Goal: Task Accomplishment & Management: Use online tool/utility

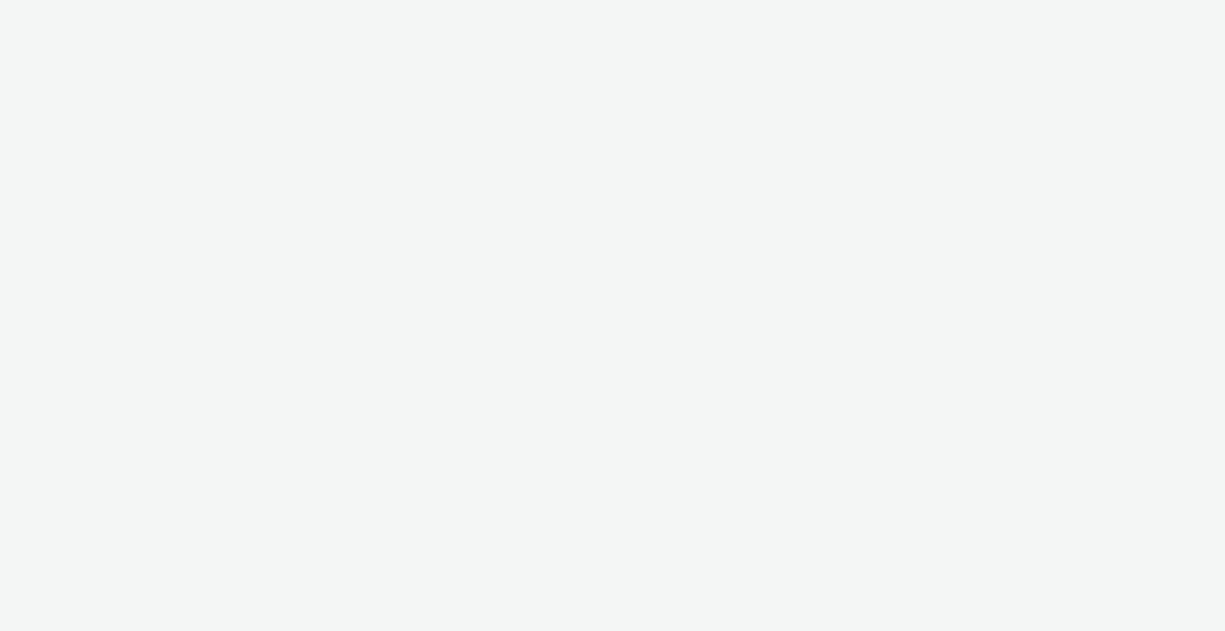
select select "ac009755-aa48-4799-8050-7a339a378eb8"
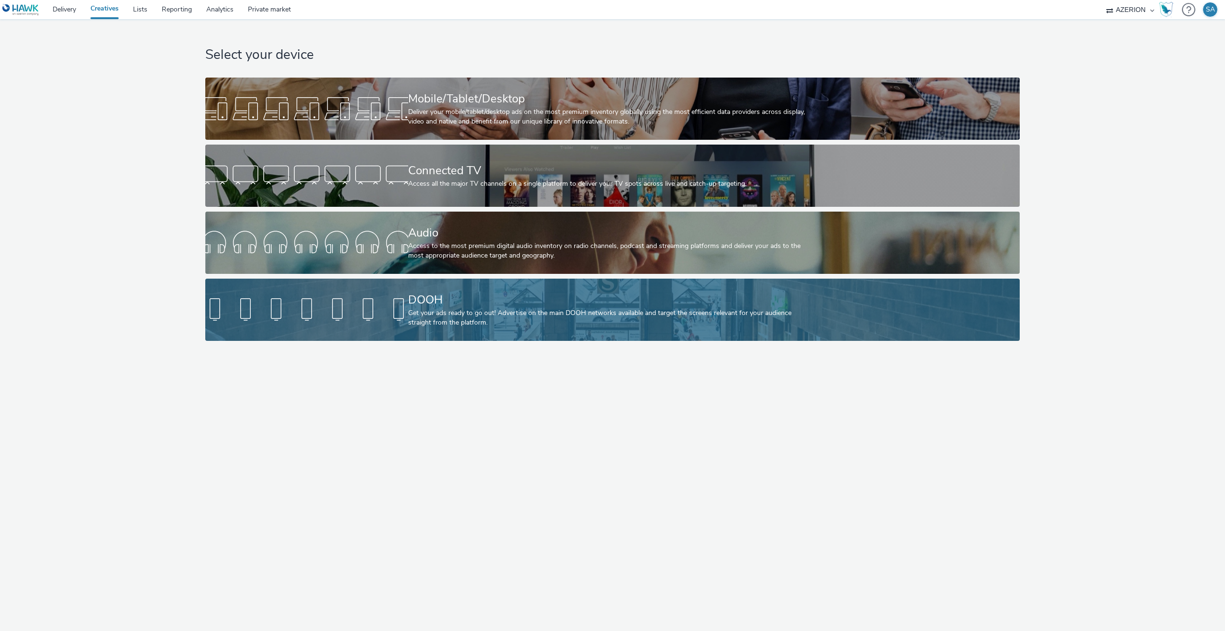
click at [428, 319] on div "Get your ads ready to go out! Advertise on the main DOOH networks available and…" at bounding box center [610, 318] width 405 height 20
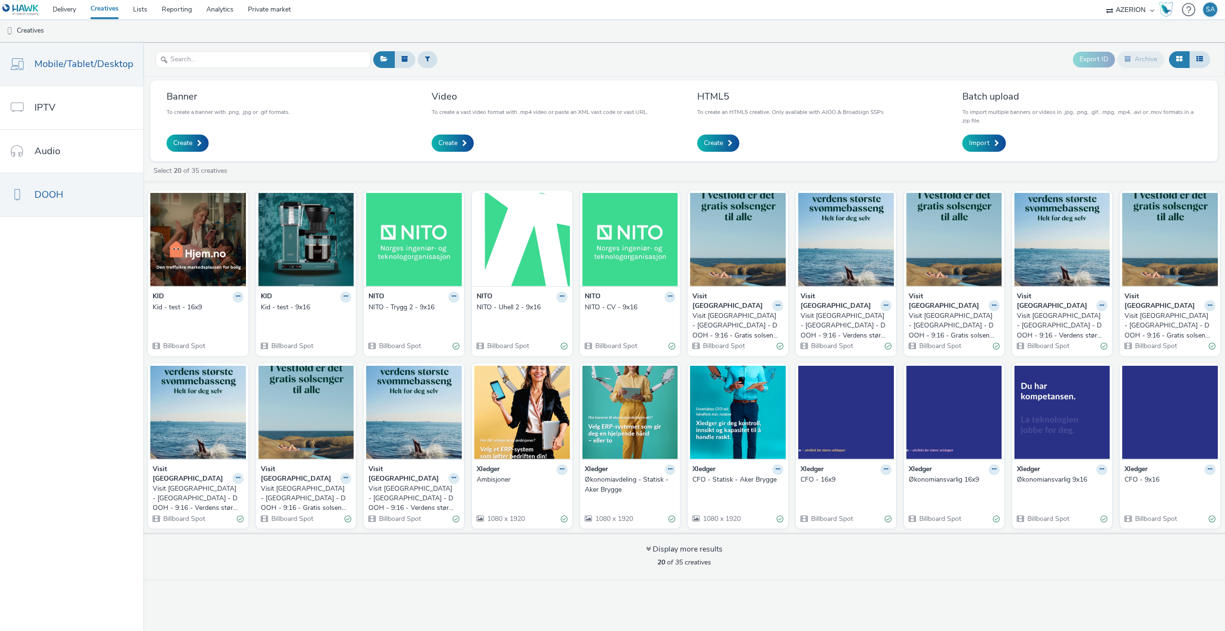
click at [59, 71] on span "Mobile/Tablet/Desktop" at bounding box center [83, 64] width 99 height 14
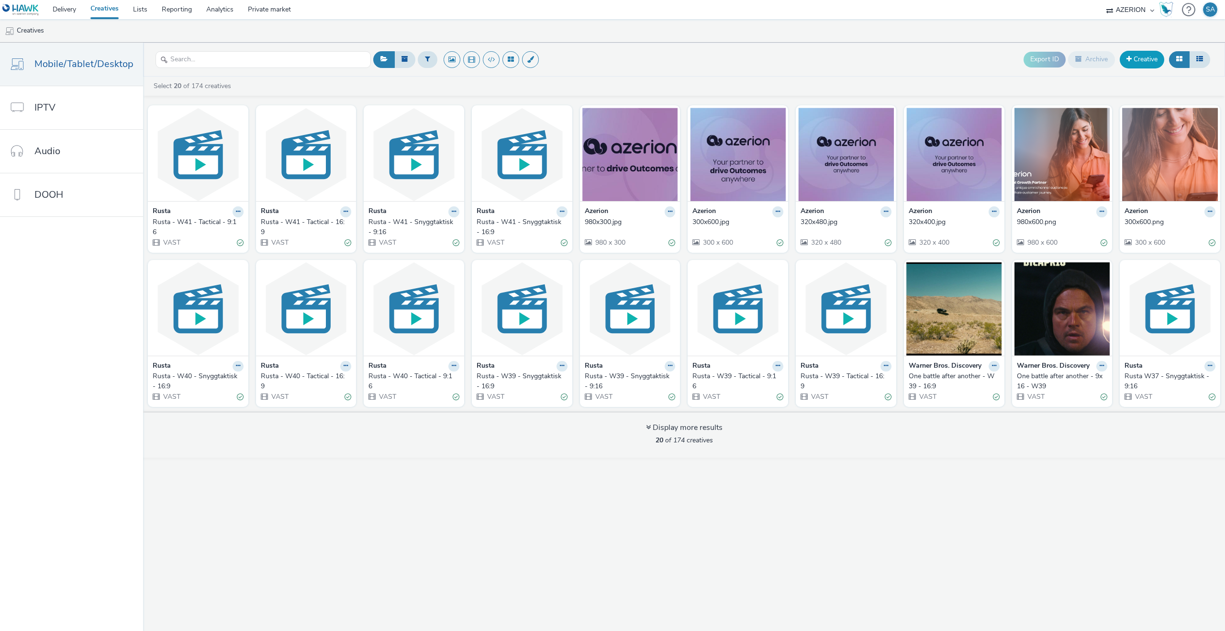
click at [1146, 55] on link "Creative" at bounding box center [1142, 59] width 45 height 17
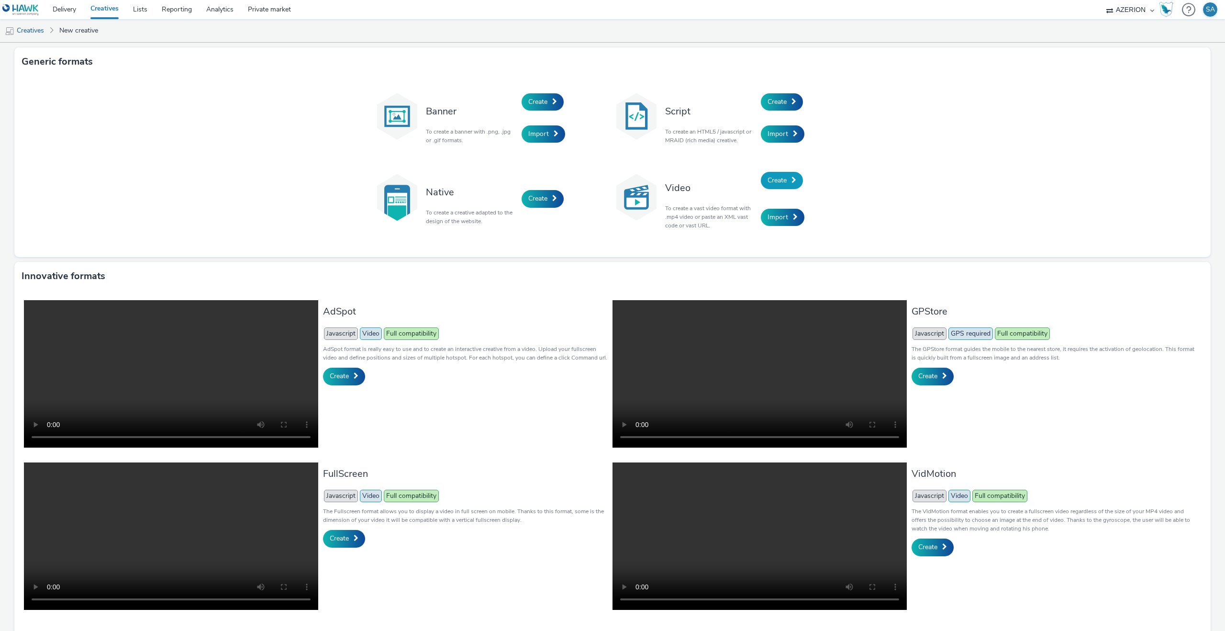
click at [769, 174] on link "Create" at bounding box center [782, 180] width 42 height 17
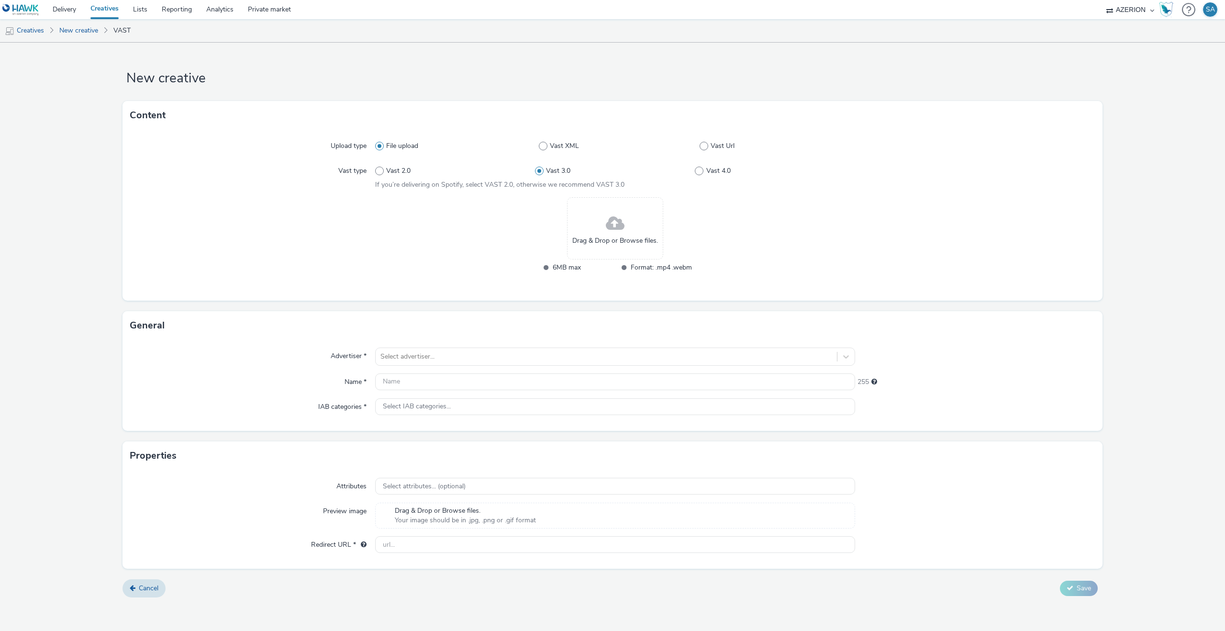
click at [708, 154] on div "File upload Vast XML Vast Url" at bounding box center [615, 145] width 480 height 17
click at [709, 146] on label "Vast Url" at bounding box center [778, 146] width 156 height 10
click at [706, 146] on input "Vast Url" at bounding box center [703, 146] width 6 height 6
radio input "false"
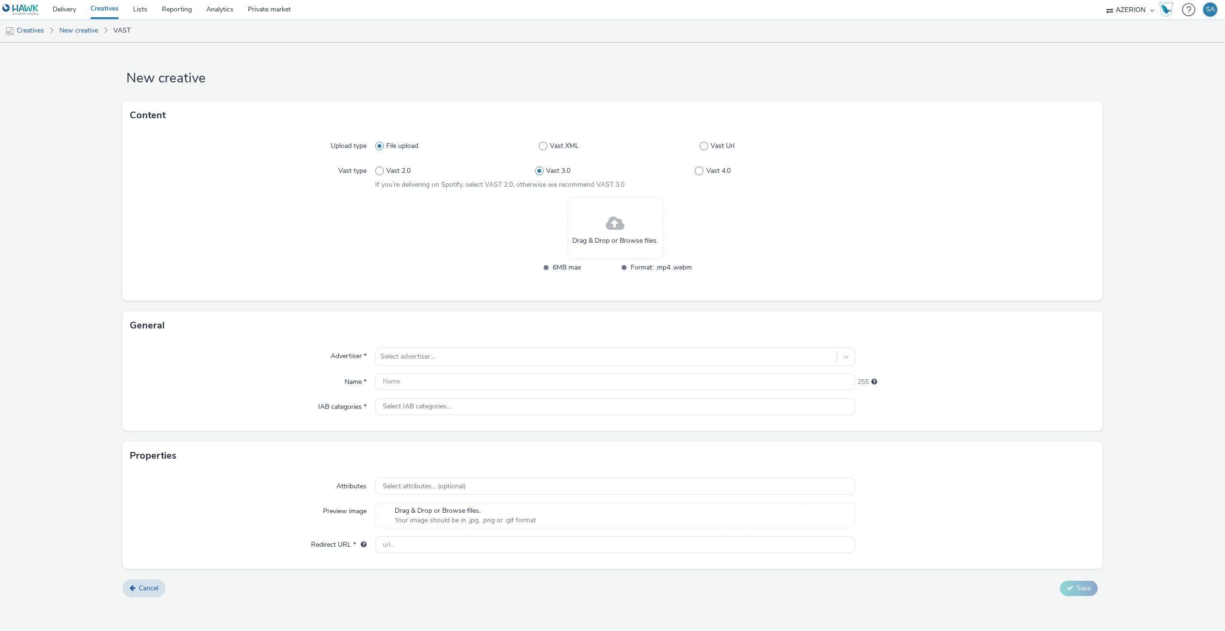
radio input "true"
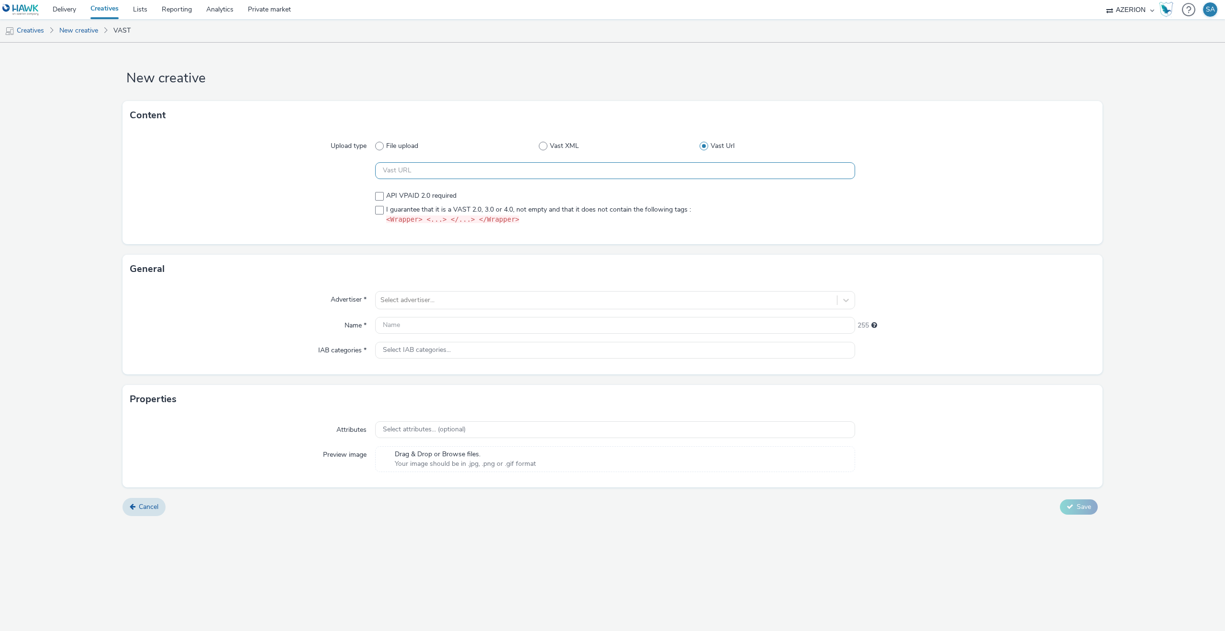
click at [576, 166] on input "text" at bounding box center [615, 170] width 480 height 17
paste input "https://[DOMAIN_NAME]/ddm/pfadx/N2483.4059495AZERIONNO/B33687437.430803059;sz=0…"
type input "https://[DOMAIN_NAME]/ddm/pfadx/N2483.4059495AZERIONNO/B33687437.430803059;sz=0…"
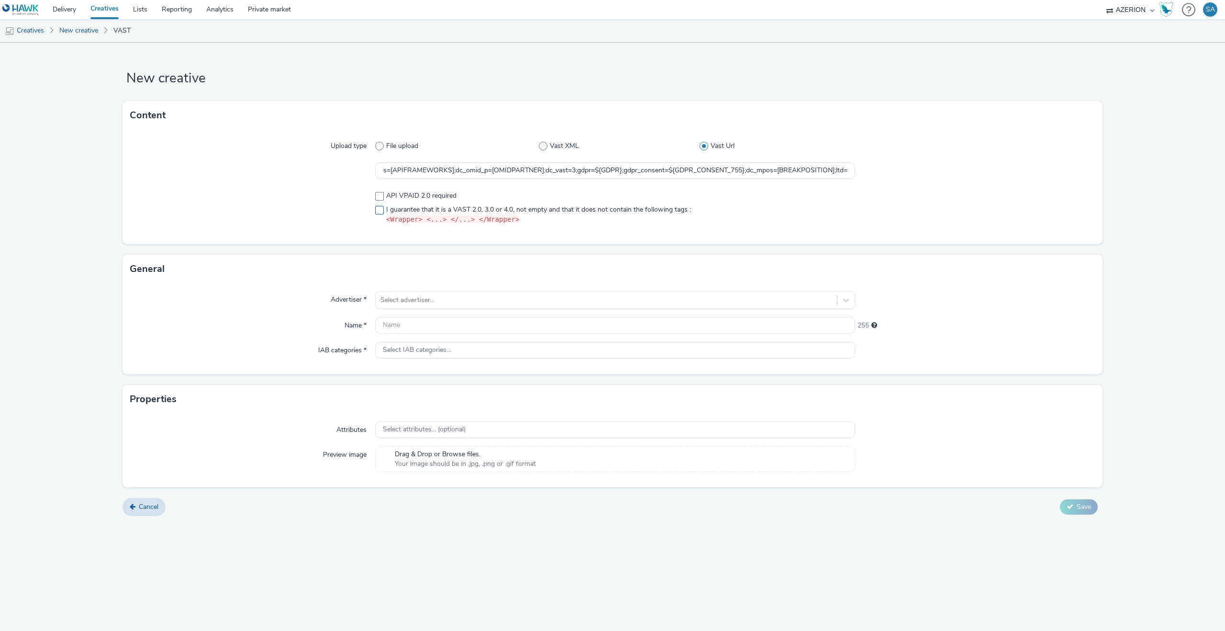
click at [418, 211] on span "I guarantee that it is a VAST 2.0, 3.0 or 4.0, not empty and that it does not c…" at bounding box center [538, 215] width 305 height 20
checkbox input "true"
click at [400, 311] on div "Advertiser * Select advertiser... Name * 255 IAB categories * Select IAB catego…" at bounding box center [613, 328] width 980 height 91
click at [400, 305] on div at bounding box center [607, 299] width 452 height 11
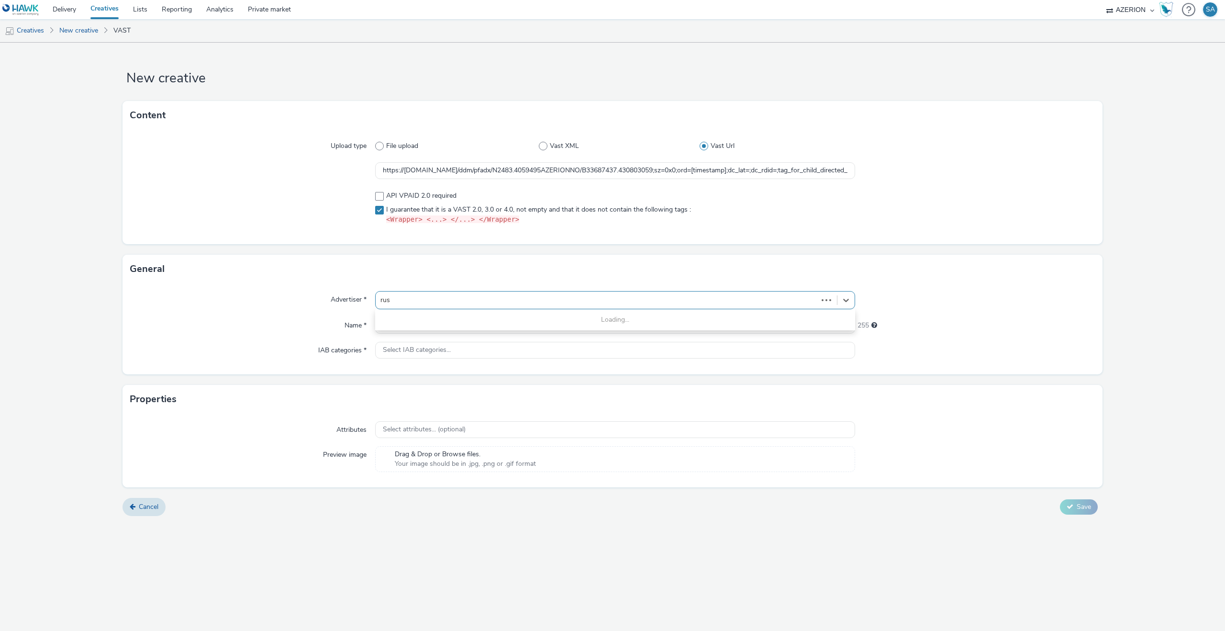
type input "rust"
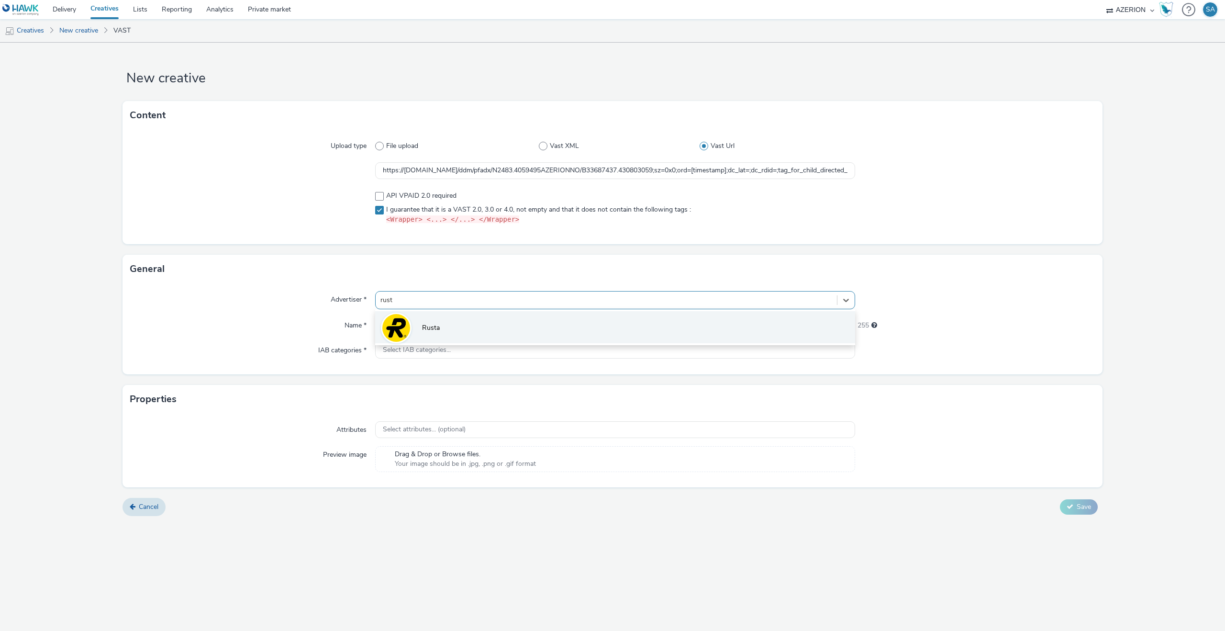
click at [409, 323] on img at bounding box center [396, 328] width 28 height 28
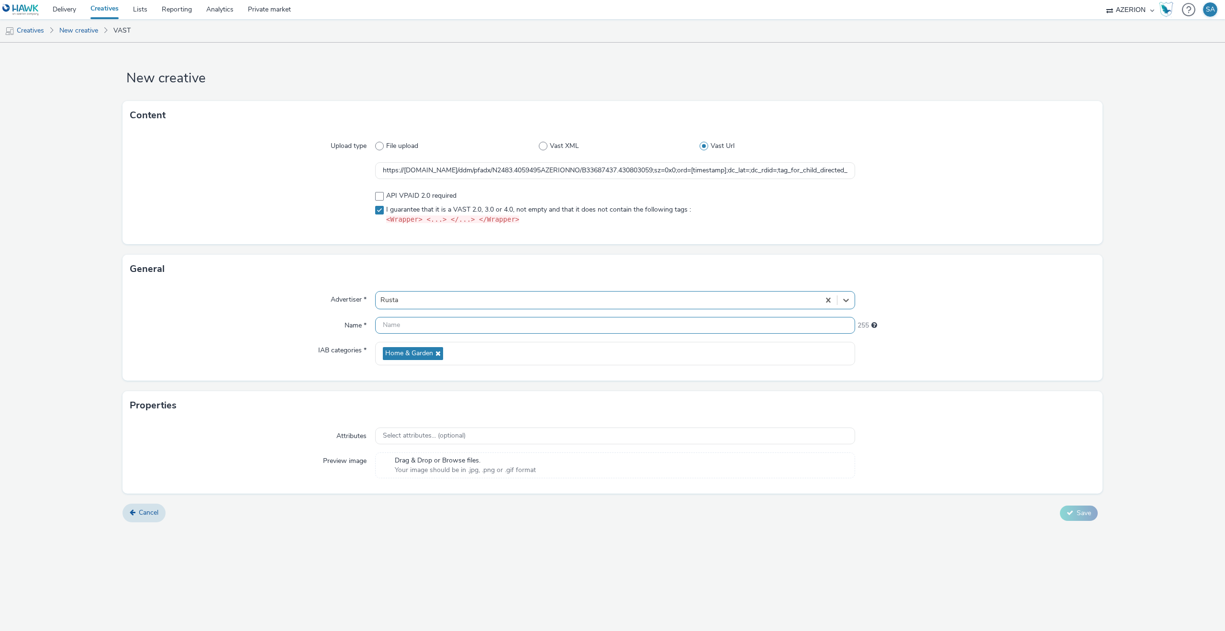
click at [409, 323] on input "text" at bounding box center [615, 325] width 480 height 17
type input "Rusta - W42 - Tactical - 16:9"
click at [1085, 517] on button "Save" at bounding box center [1079, 512] width 38 height 15
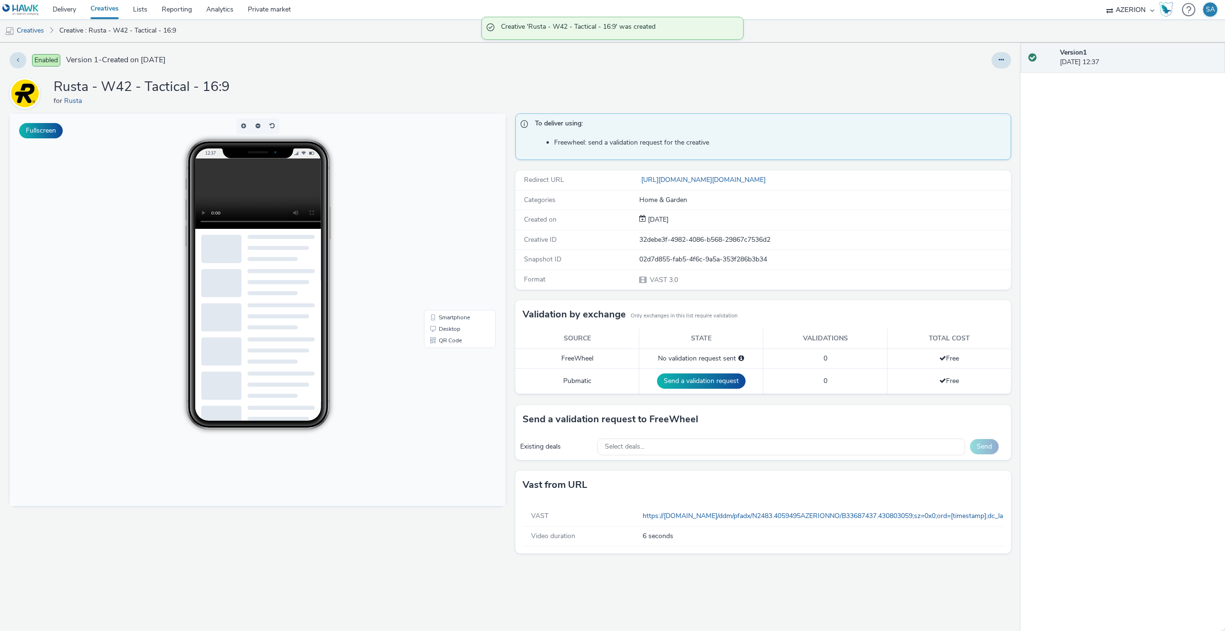
click at [156, 81] on h1 "Rusta - W42 - Tactical - 16:9" at bounding box center [142, 87] width 176 height 18
copy h1 "Rusta - W42 - Tactical - 16:9"
click at [33, 33] on link "Creatives" at bounding box center [24, 30] width 49 height 23
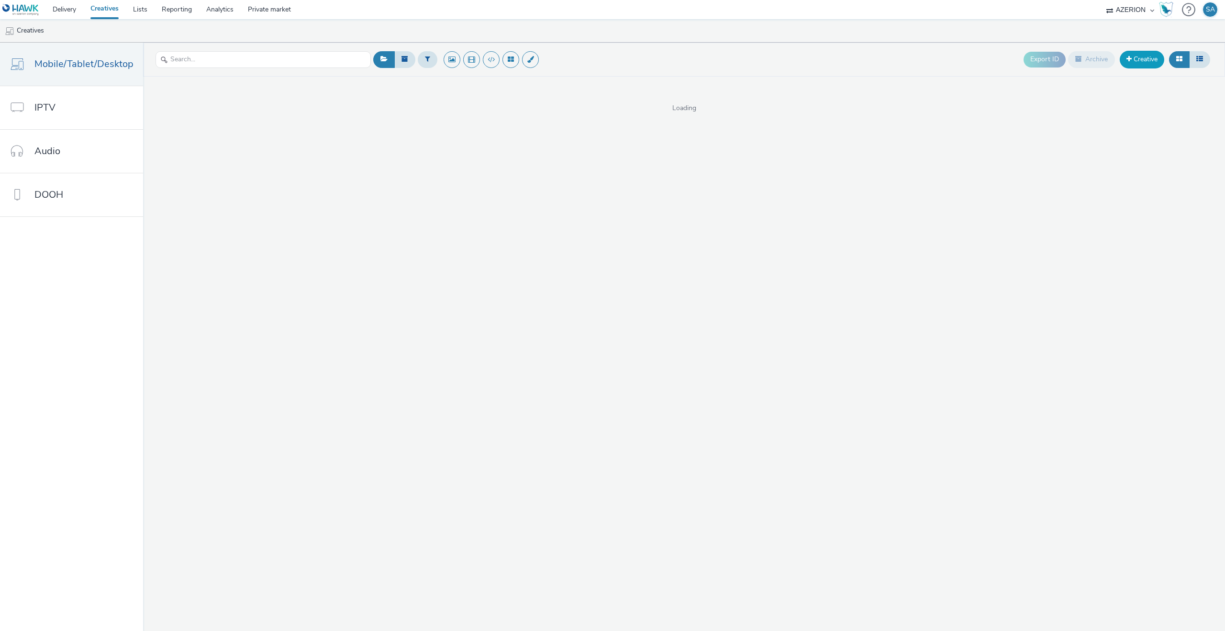
click at [1154, 59] on link "Creative" at bounding box center [1142, 59] width 45 height 17
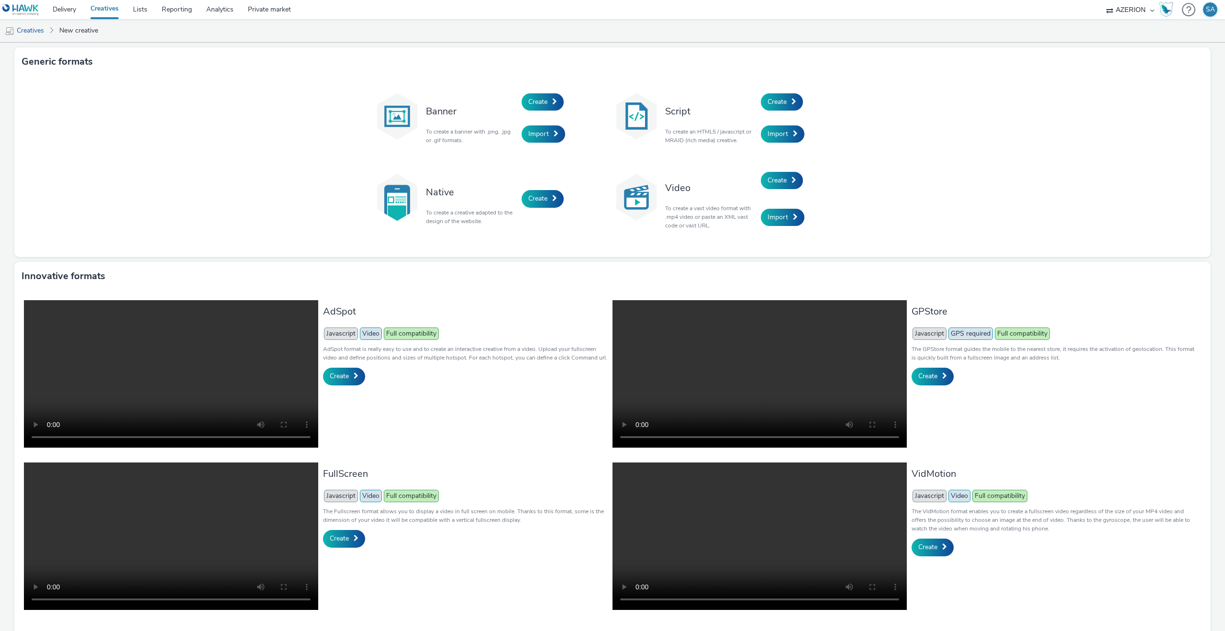
click at [774, 189] on div "Create" at bounding box center [806, 180] width 91 height 37
click at [768, 178] on span "Create" at bounding box center [777, 180] width 19 height 9
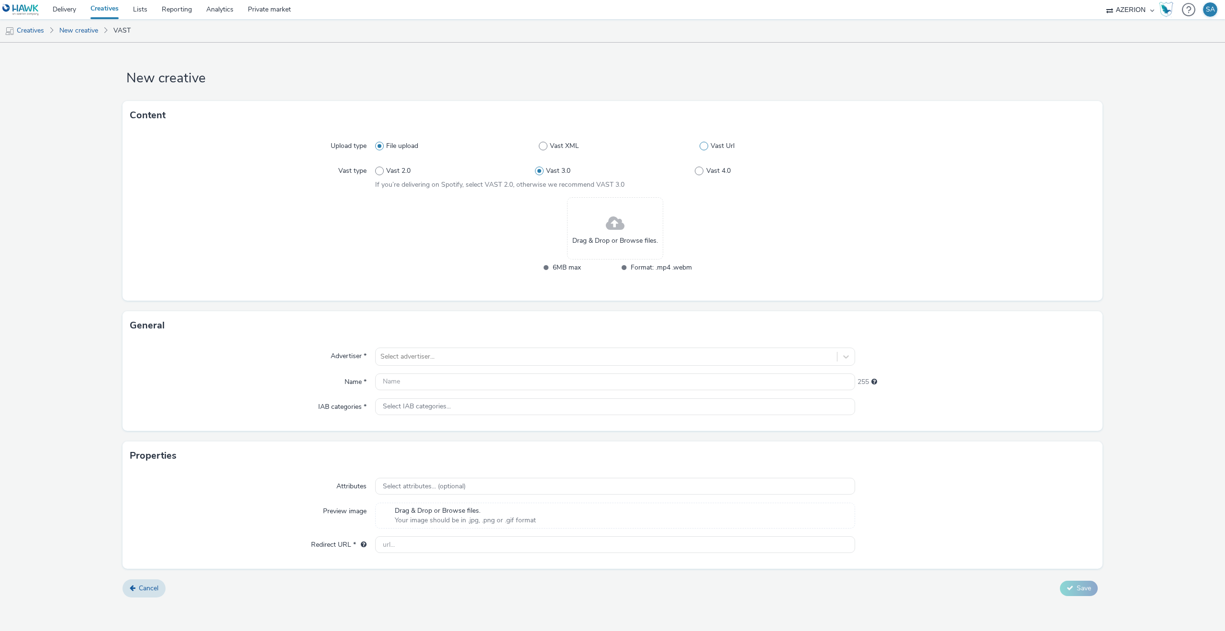
click at [708, 147] on span at bounding box center [704, 146] width 9 height 9
click at [706, 147] on input "Vast Url" at bounding box center [703, 146] width 6 height 6
radio input "false"
radio input "true"
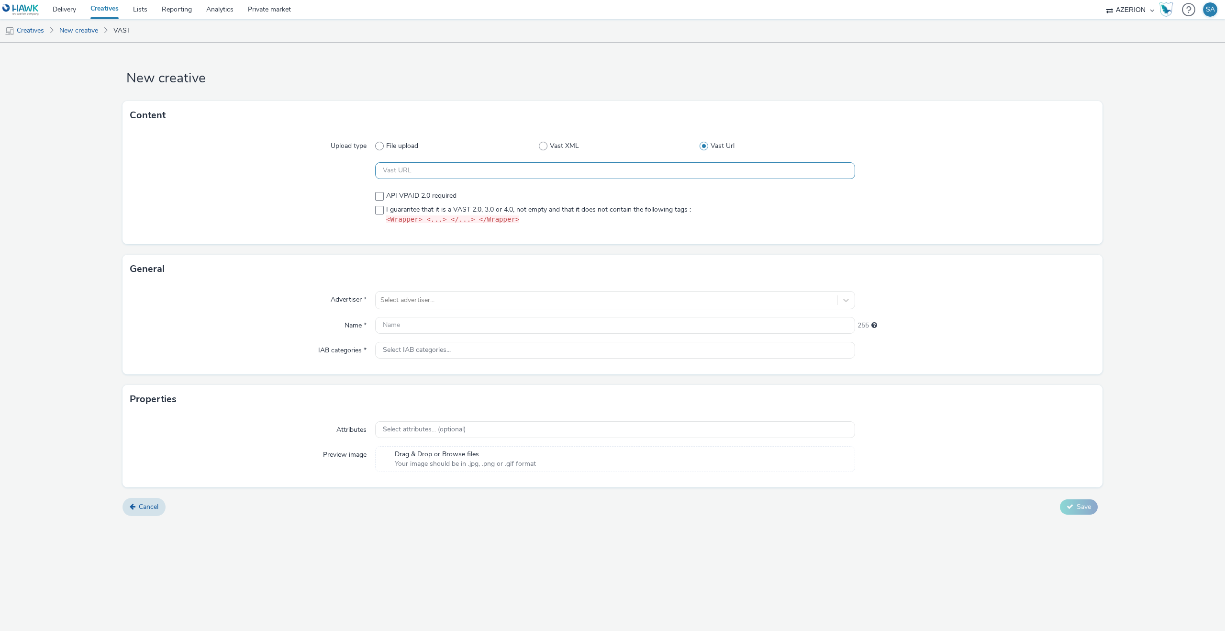
click at [495, 175] on input "text" at bounding box center [615, 170] width 480 height 17
click at [401, 314] on div "Advertiser * Select advertiser... Name * 255 IAB categories * Select IAB catego…" at bounding box center [613, 328] width 980 height 91
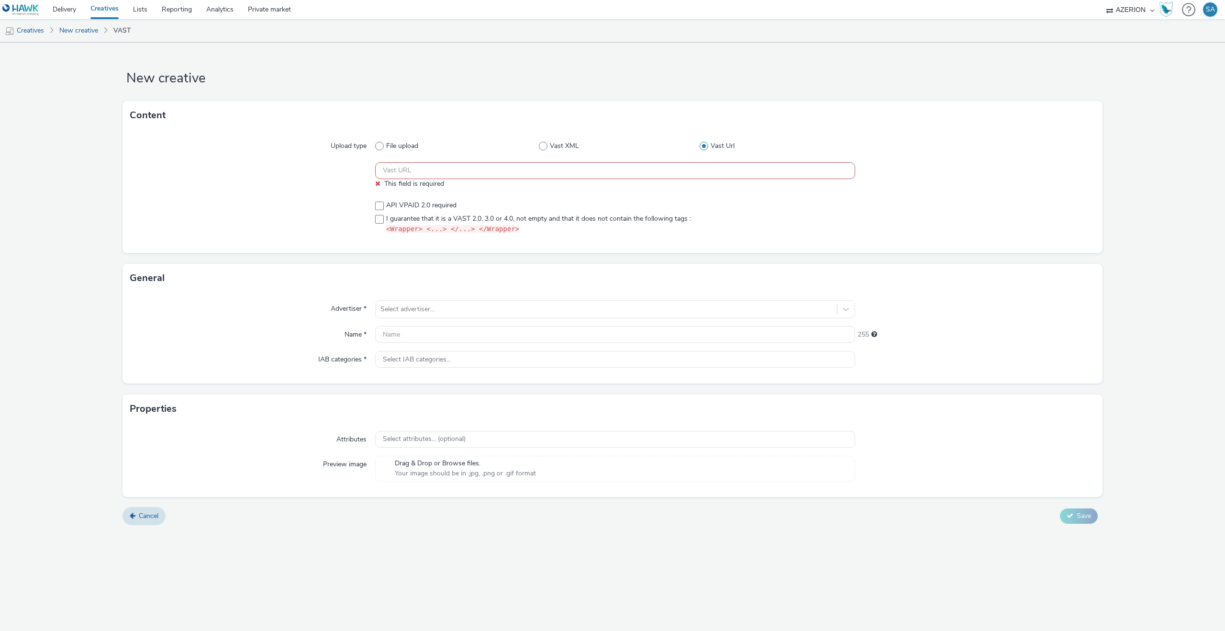
click at [401, 325] on div "Advertiser * Select advertiser... Name * 255 IAB categories * Select IAB catego…" at bounding box center [613, 337] width 980 height 91
click at [404, 338] on input "text" at bounding box center [615, 334] width 480 height 17
paste input "Rusta - W42 - Tactical - 16:9"
type input "Rusta - W42 - Tactical - 16:9"
click at [563, 182] on div "This field is required" at bounding box center [615, 175] width 480 height 26
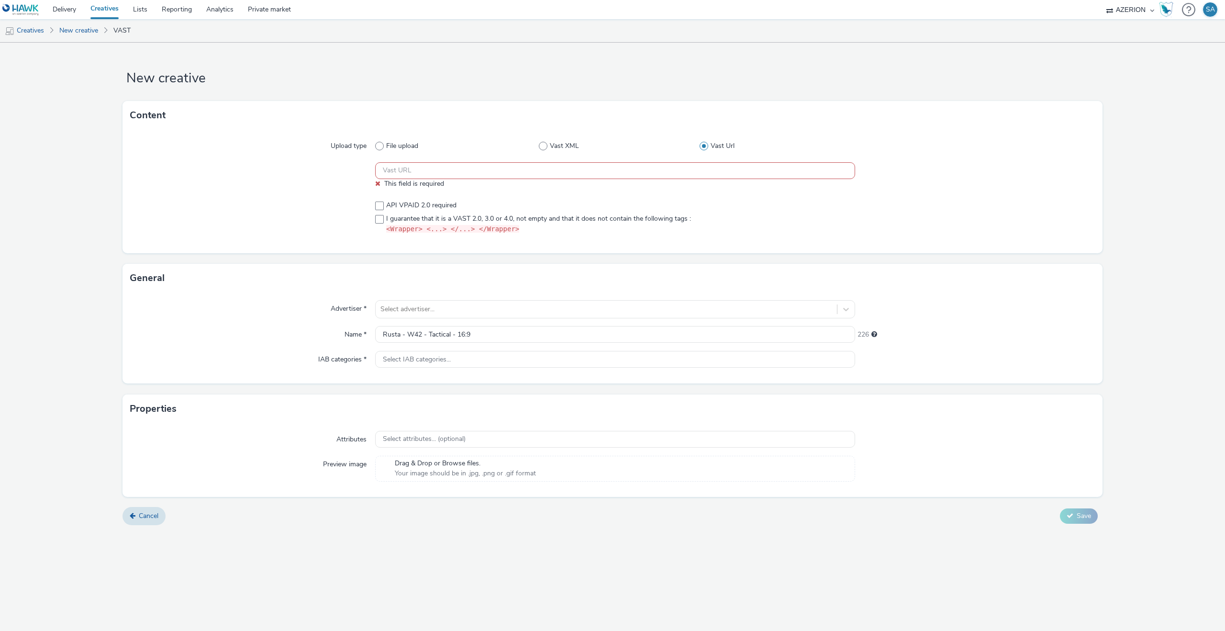
click at [563, 177] on input "text" at bounding box center [615, 170] width 480 height 17
paste input "https://[DOMAIN_NAME]/ddm/pfadx/N2483.4059495AZERIONNO/B33687437.430803071;sz=0…"
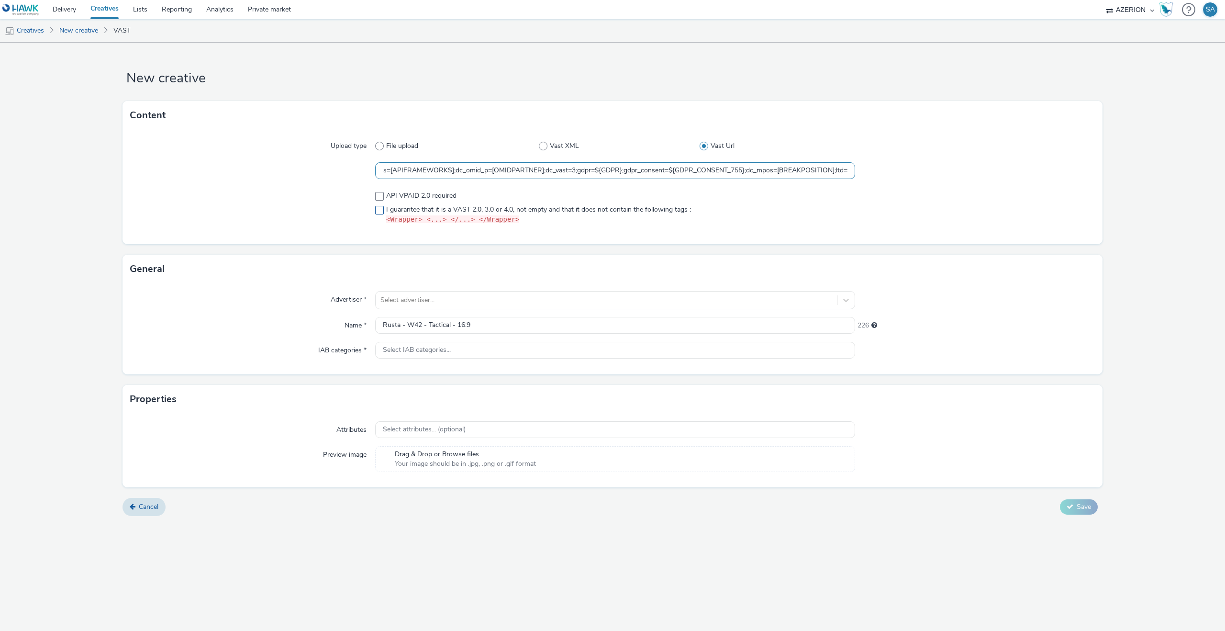
type input "https://[DOMAIN_NAME]/ddm/pfadx/N2483.4059495AZERIONNO/B33687437.430803071;sz=0…"
click at [443, 215] on code "<Wrapper> <...> </...> </Wrapper>" at bounding box center [452, 219] width 133 height 8
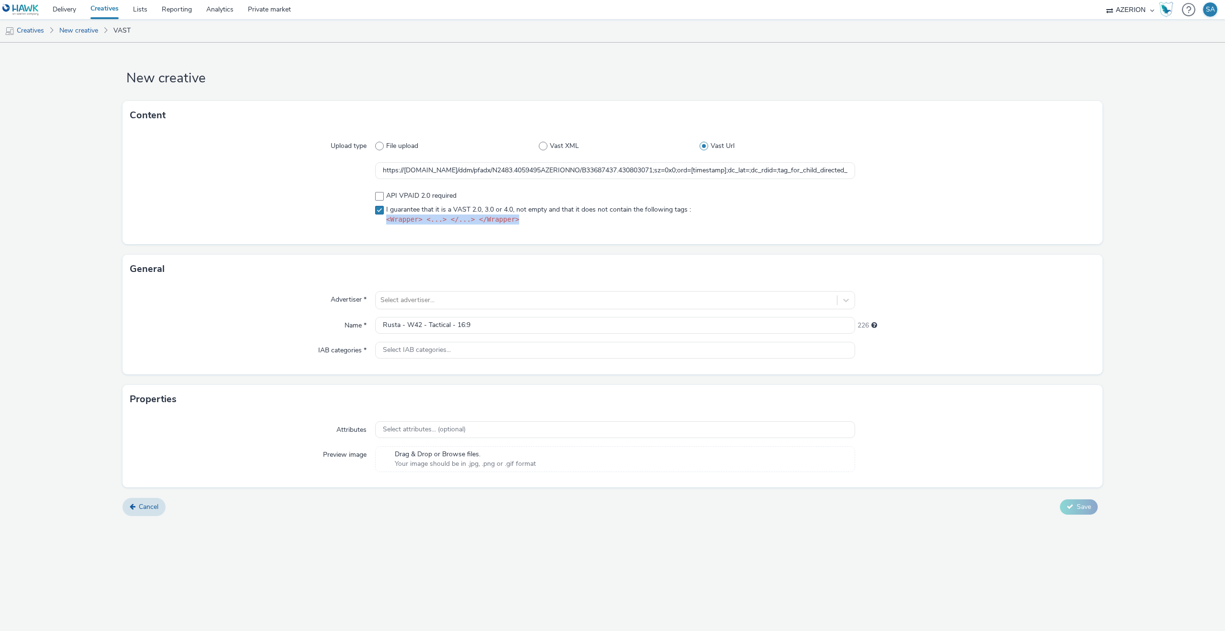
checkbox input "true"
click at [411, 296] on div at bounding box center [607, 299] width 452 height 11
type input "rust"
click at [417, 301] on div at bounding box center [607, 299] width 452 height 11
click at [417, 302] on div at bounding box center [607, 299] width 452 height 11
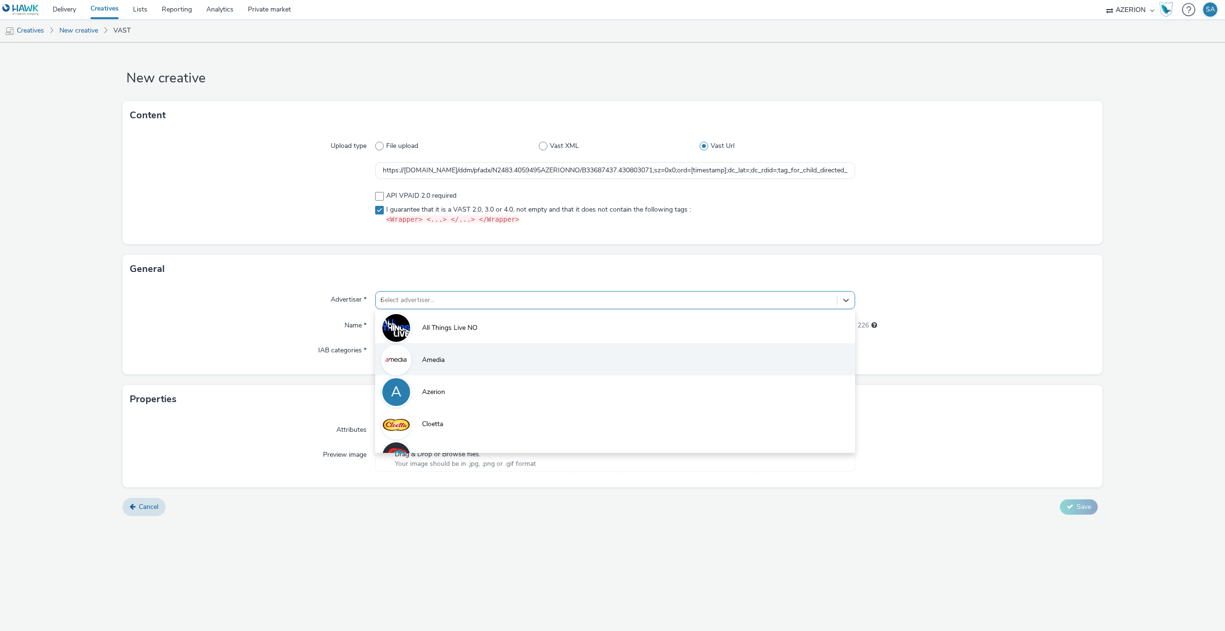
type input "ru"
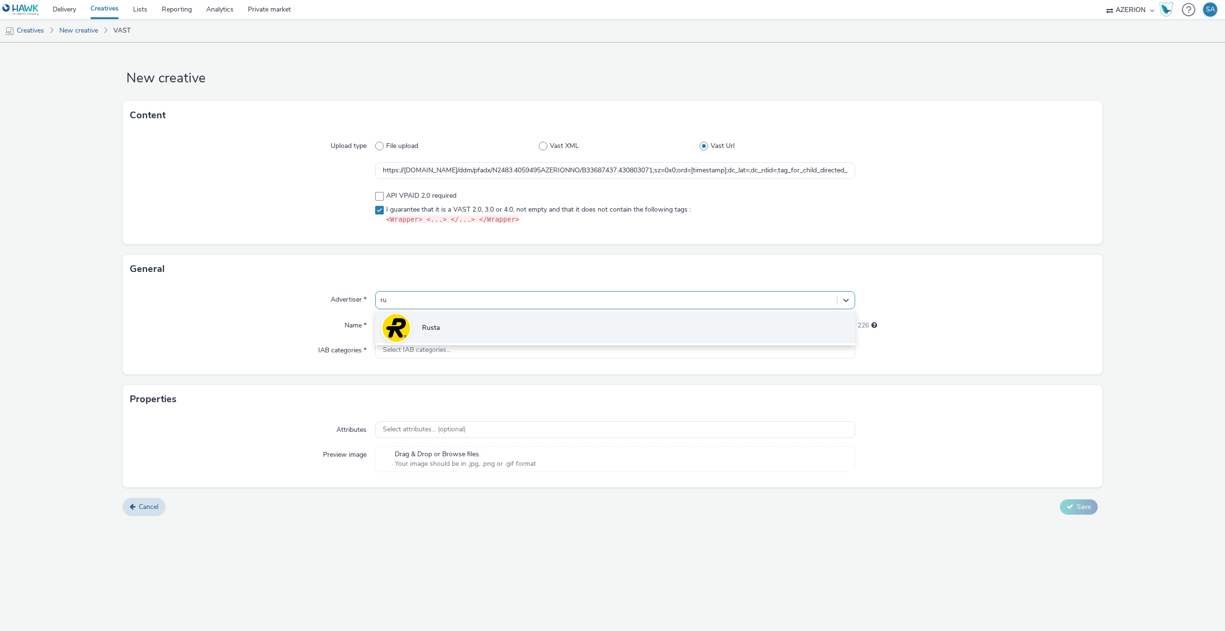
click at [438, 331] on span "Rusta" at bounding box center [431, 328] width 18 height 10
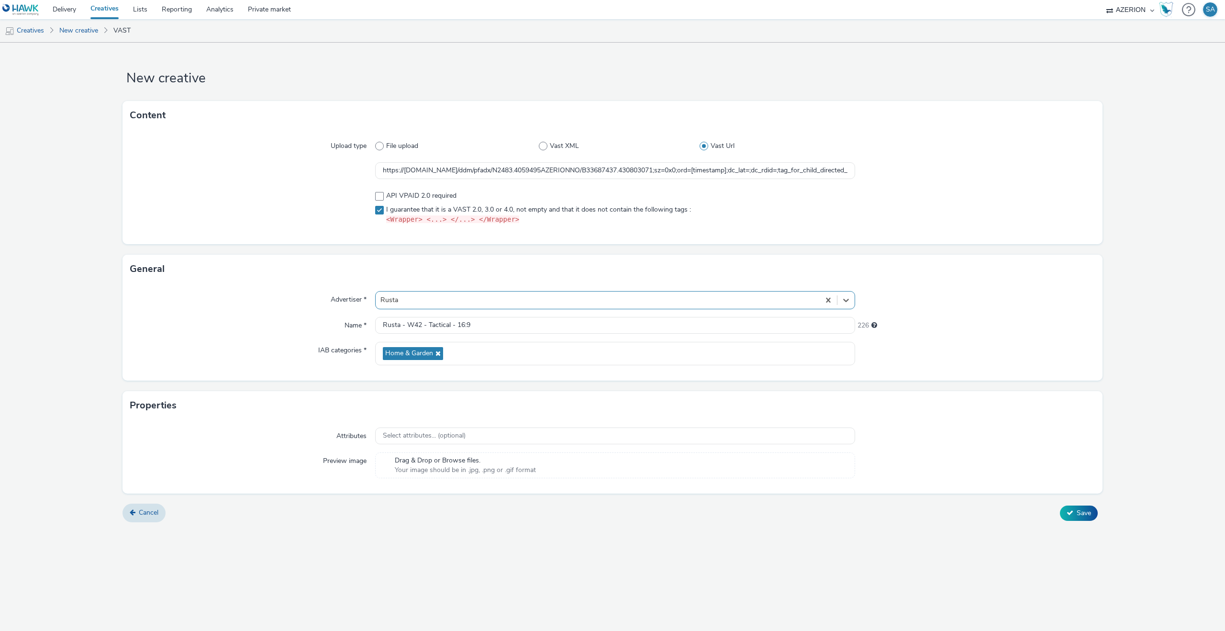
click at [1075, 524] on form "New creative Content Upload type File upload Vast XML Vast Url https://[DOMAIN_…" at bounding box center [612, 286] width 1225 height 487
click at [1075, 506] on button "Save" at bounding box center [1079, 512] width 38 height 15
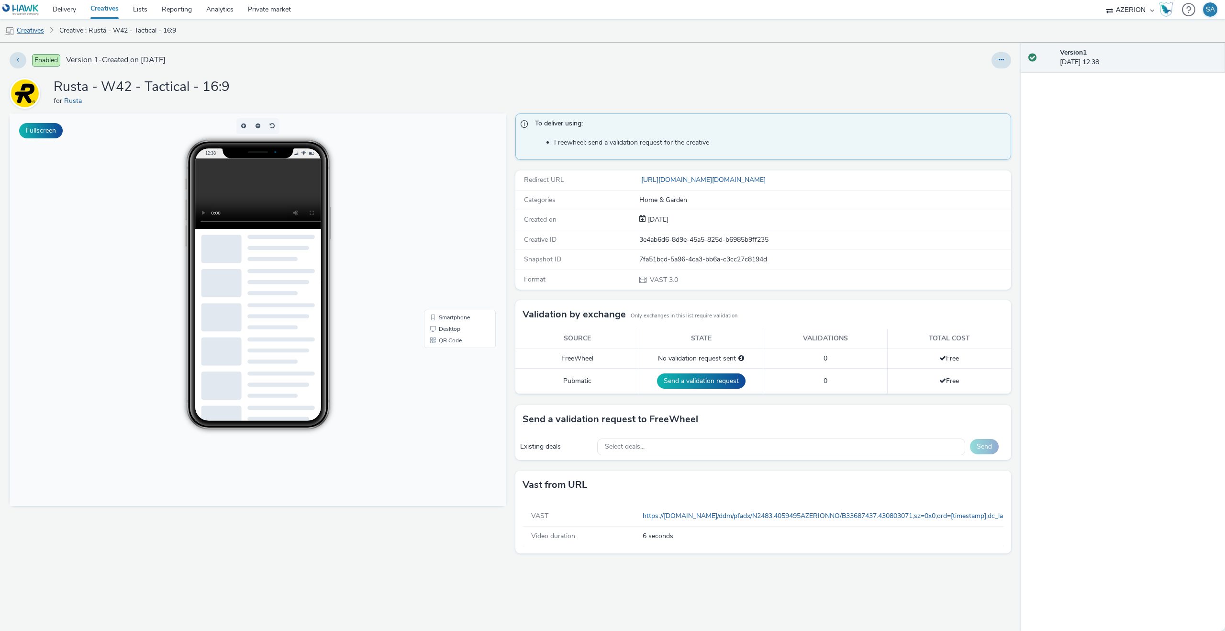
click at [35, 28] on link "Creatives" at bounding box center [24, 30] width 49 height 23
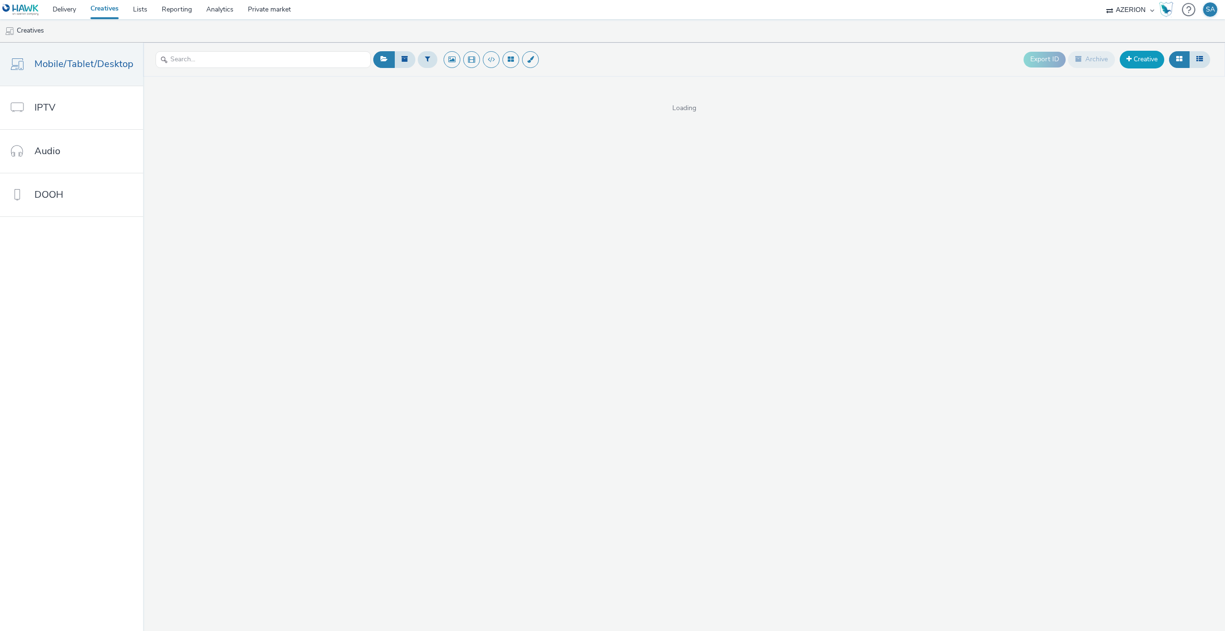
click at [1134, 64] on link "Creative" at bounding box center [1142, 59] width 45 height 17
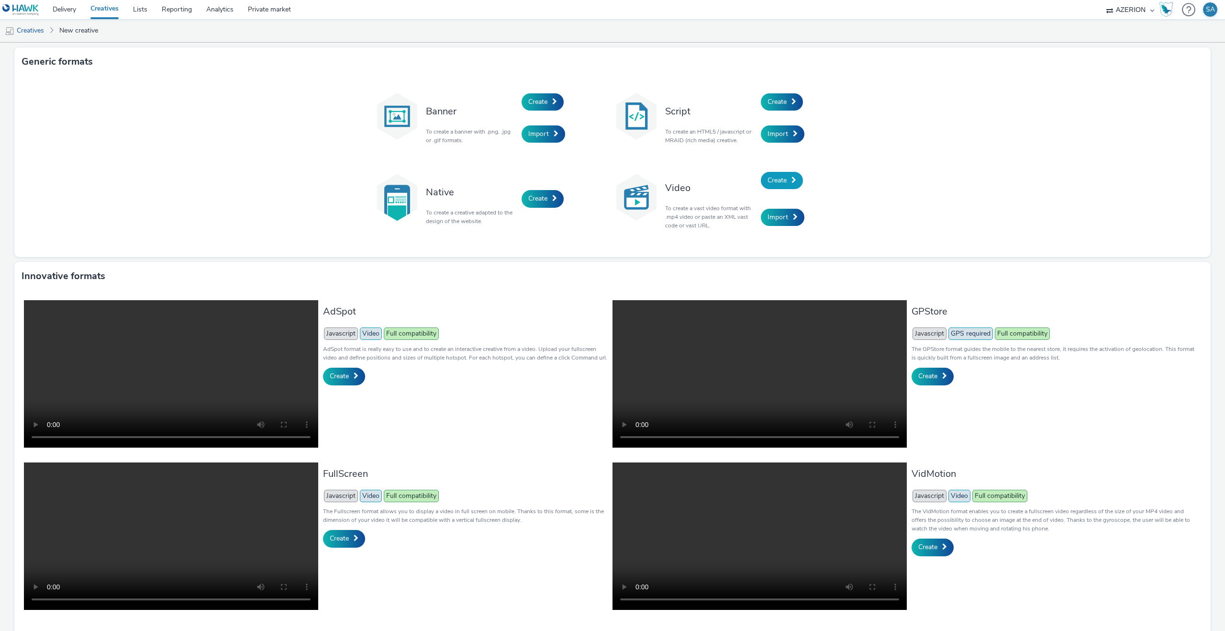
click at [767, 185] on link "Create" at bounding box center [782, 180] width 42 height 17
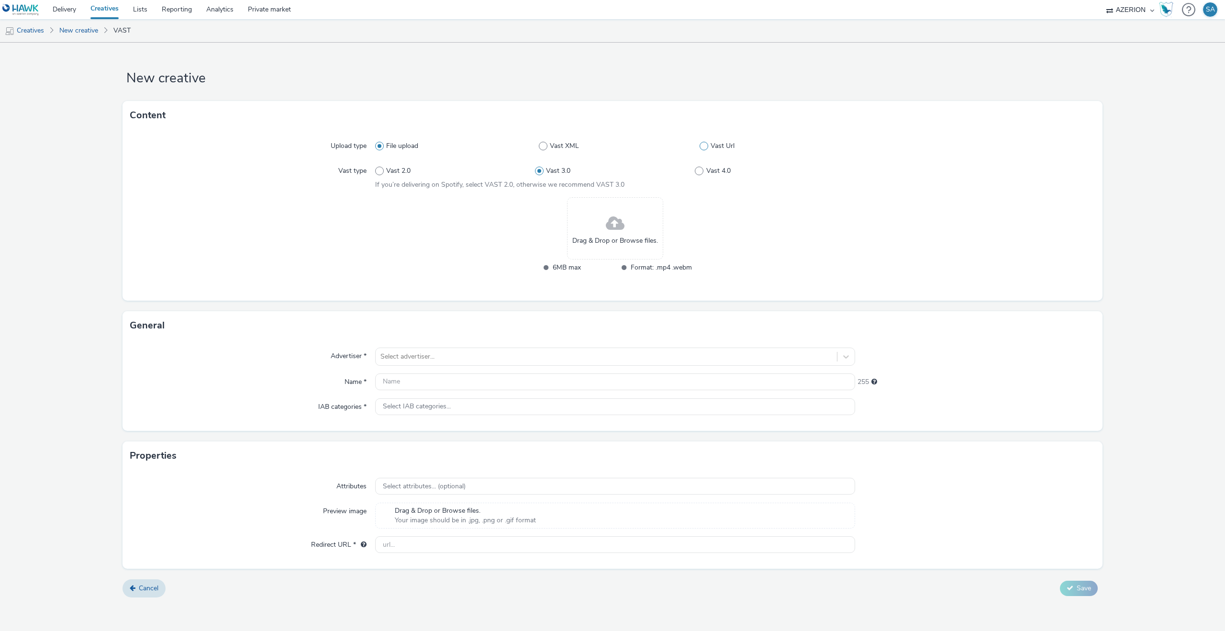
click at [718, 142] on span "Vast Url" at bounding box center [723, 146] width 24 height 10
click at [706, 143] on input "Vast Url" at bounding box center [703, 146] width 6 height 6
radio input "false"
radio input "true"
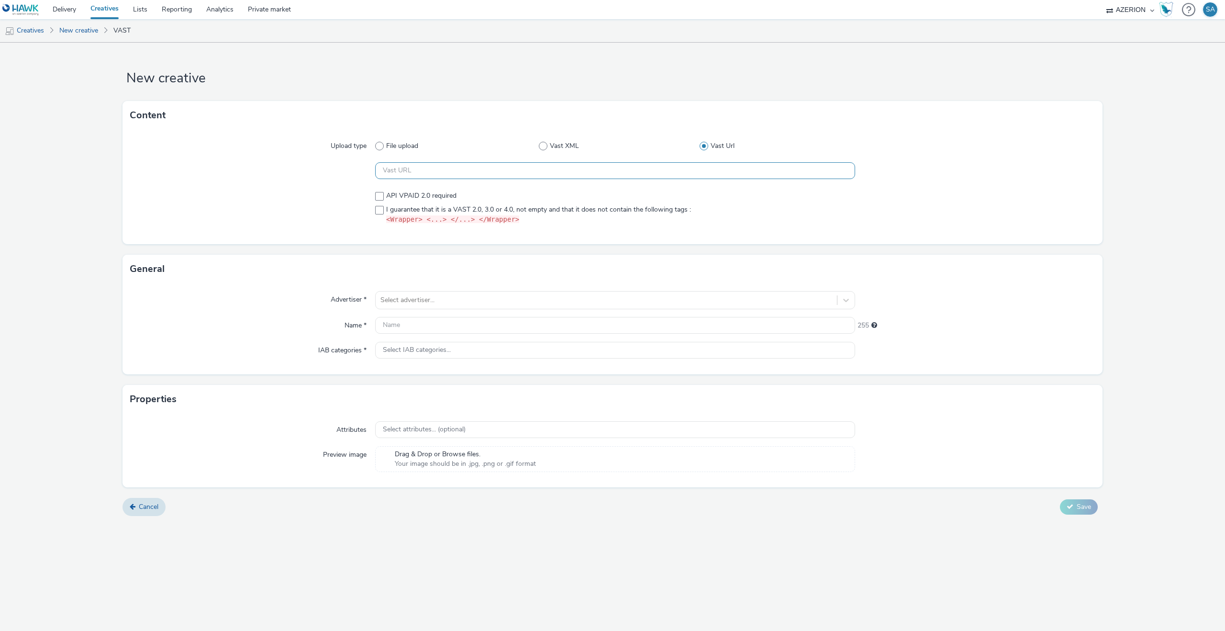
click at [538, 173] on input "text" at bounding box center [615, 170] width 480 height 17
paste input "https://[DOMAIN_NAME]/ddm/pfadx/N2483.4059495AZERIONNO/B33687437.430803077;sz=0…"
type input "https://[DOMAIN_NAME]/ddm/pfadx/N2483.4059495AZERIONNO/B33687437.430803077;sz=0…"
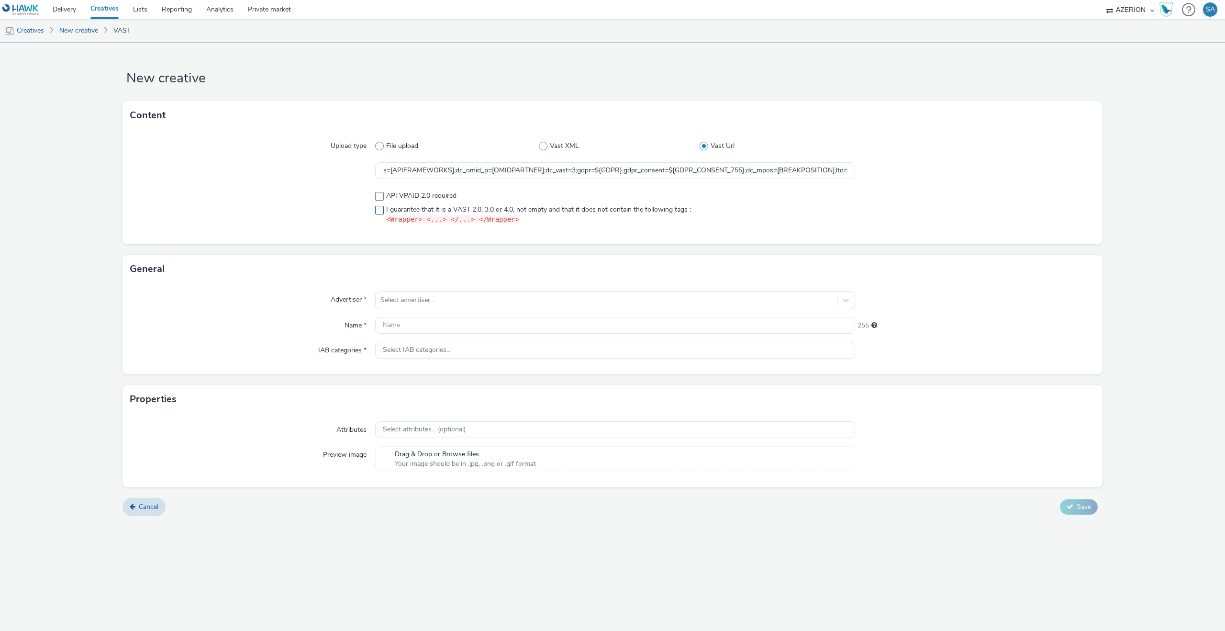
click at [452, 210] on span "I guarantee that it is a VAST 2.0, 3.0 or 4.0, not empty and that it does not c…" at bounding box center [538, 215] width 305 height 20
checkbox input "true"
click at [407, 292] on div "Select advertiser..." at bounding box center [606, 299] width 461 height 15
type input "rust"
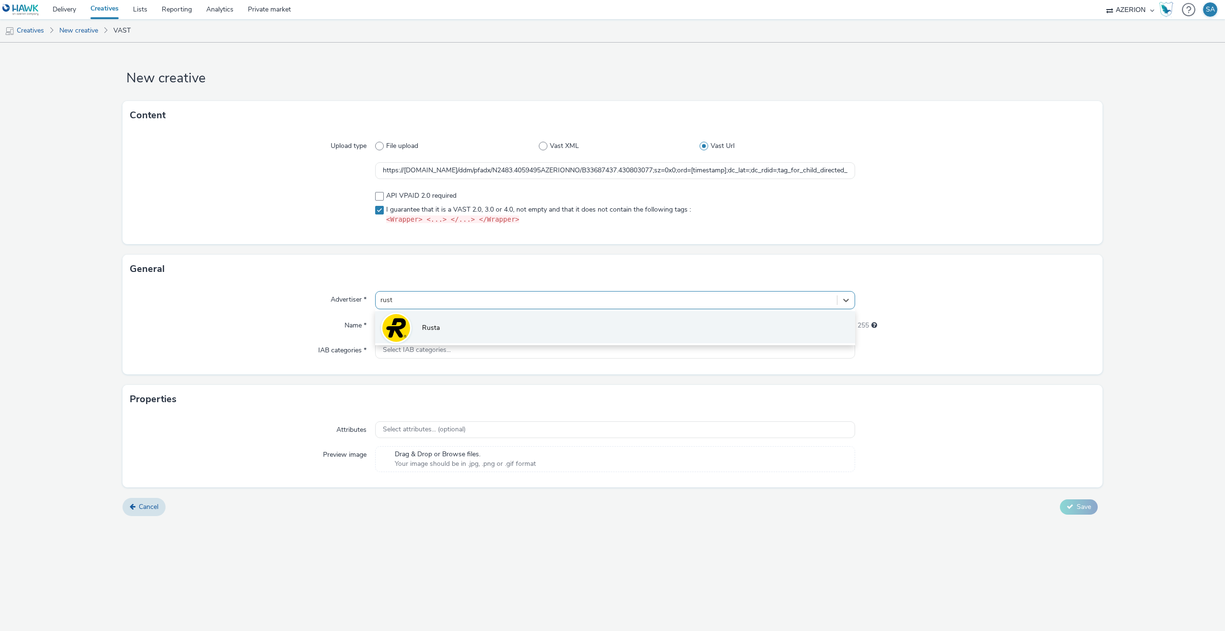
click at [418, 319] on li "Rusta" at bounding box center [615, 327] width 480 height 32
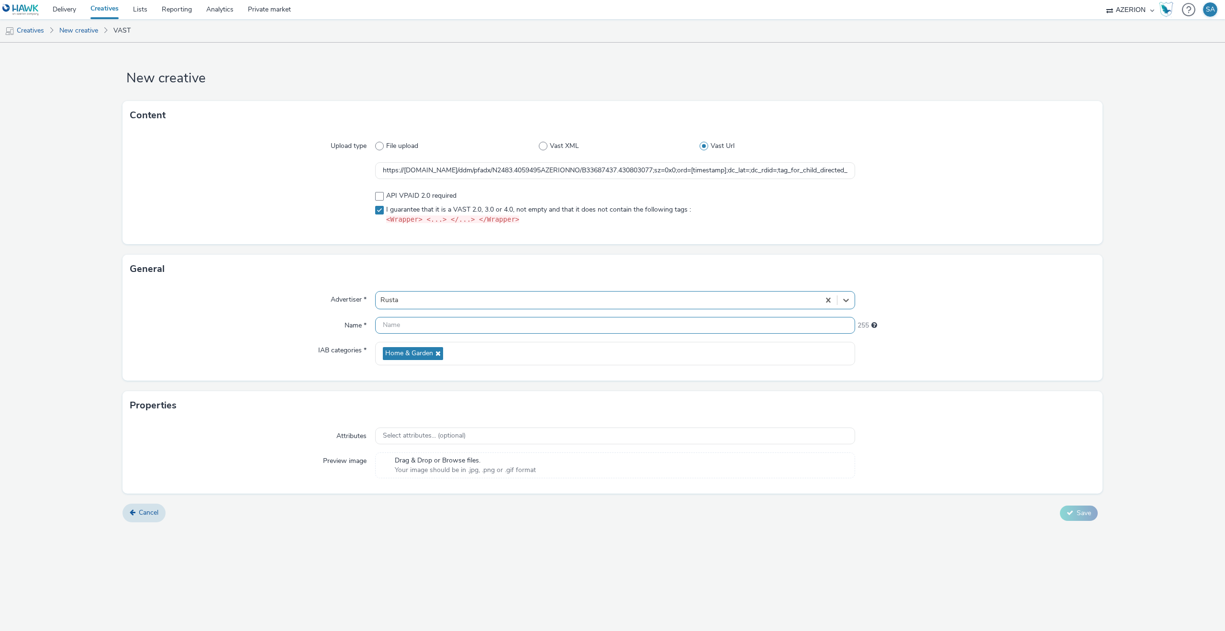
click at [415, 326] on input "text" at bounding box center [615, 325] width 480 height 17
click at [462, 317] on input "Rusta - W42 - Snyggtaktisk - 16:9" at bounding box center [615, 325] width 480 height 17
type input "Rusta - W42 - Snyggtaktisk - 16:9"
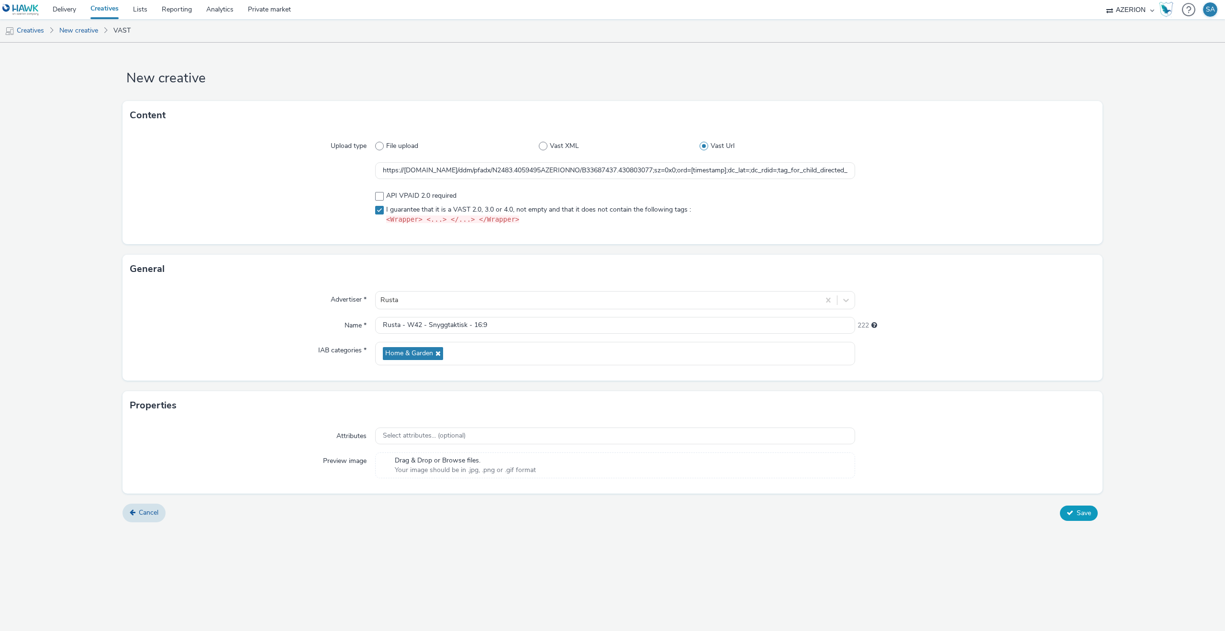
click at [1093, 505] on button "Save" at bounding box center [1079, 512] width 38 height 15
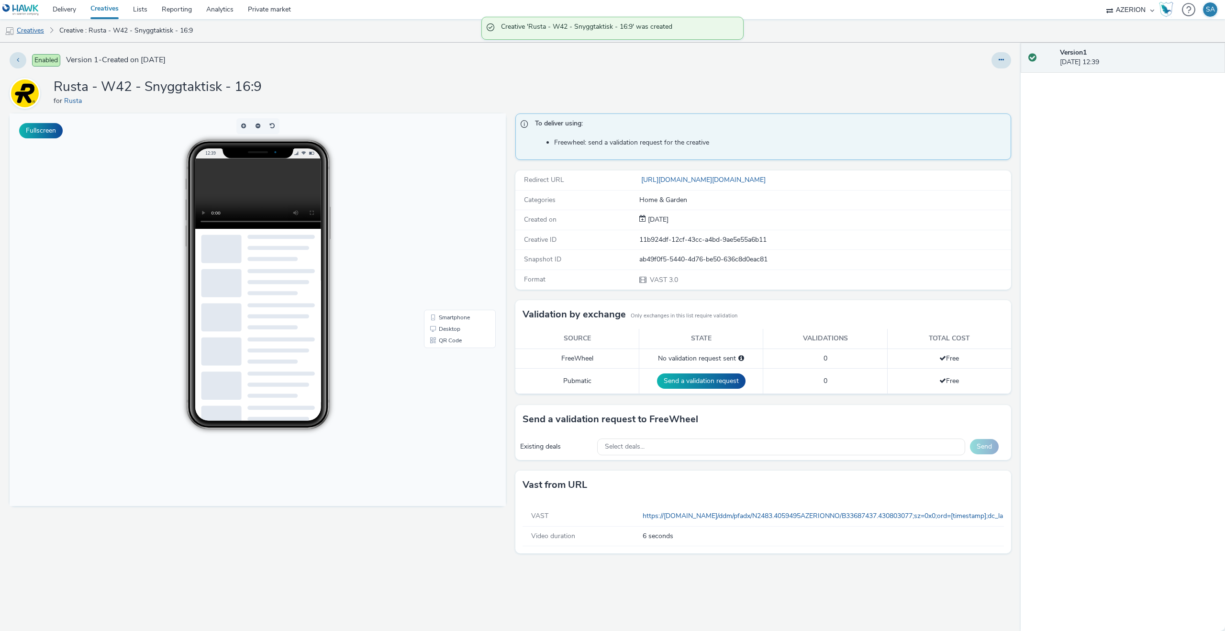
click at [41, 31] on link "Creatives" at bounding box center [24, 30] width 49 height 23
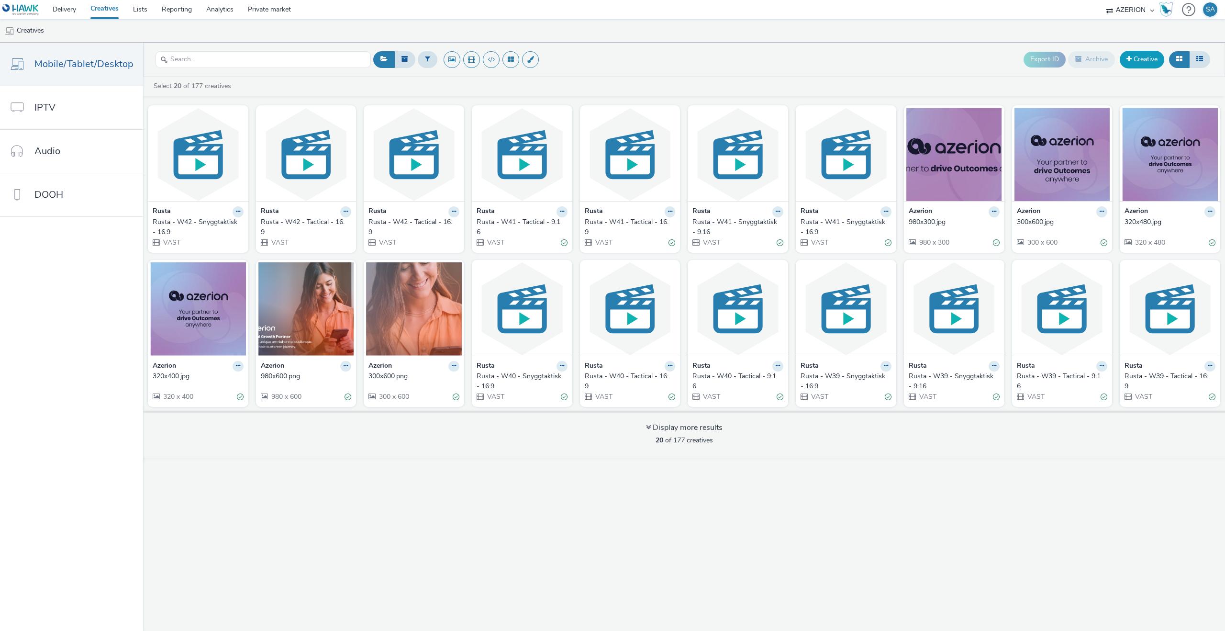
click at [1134, 56] on link "Creative" at bounding box center [1142, 59] width 45 height 17
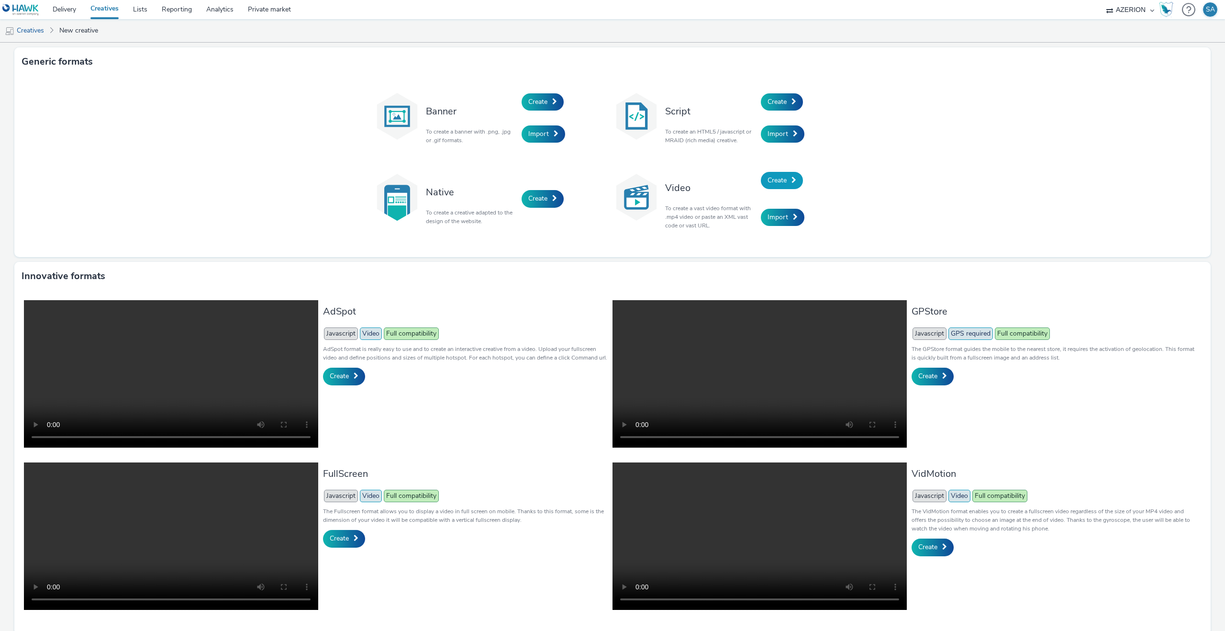
click at [779, 183] on span "Create" at bounding box center [777, 180] width 19 height 9
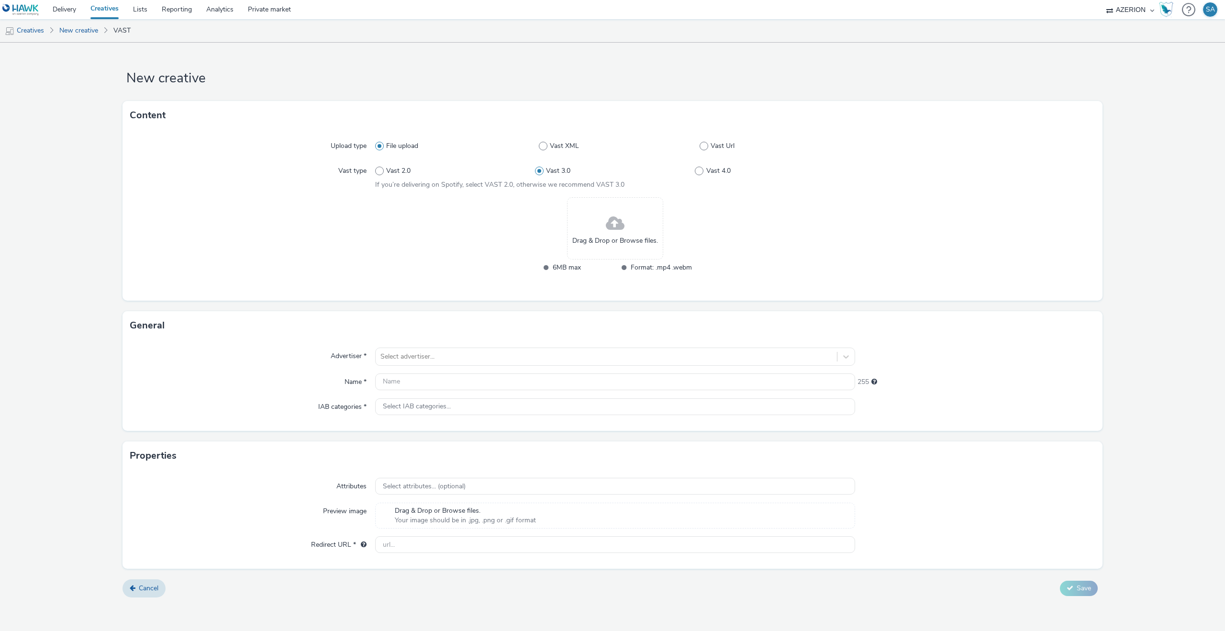
click at [701, 155] on div "File upload Vast XML Vast Url" at bounding box center [615, 145] width 480 height 17
click at [705, 153] on div "File upload Vast XML Vast Url" at bounding box center [615, 145] width 480 height 17
click at [429, 379] on input "text" at bounding box center [615, 381] width 480 height 17
paste input "Rusta - W42 - Snyggtaktisk - 16:9"
type input "Rusta - W42 - Snyggtaktisk - 9:16"
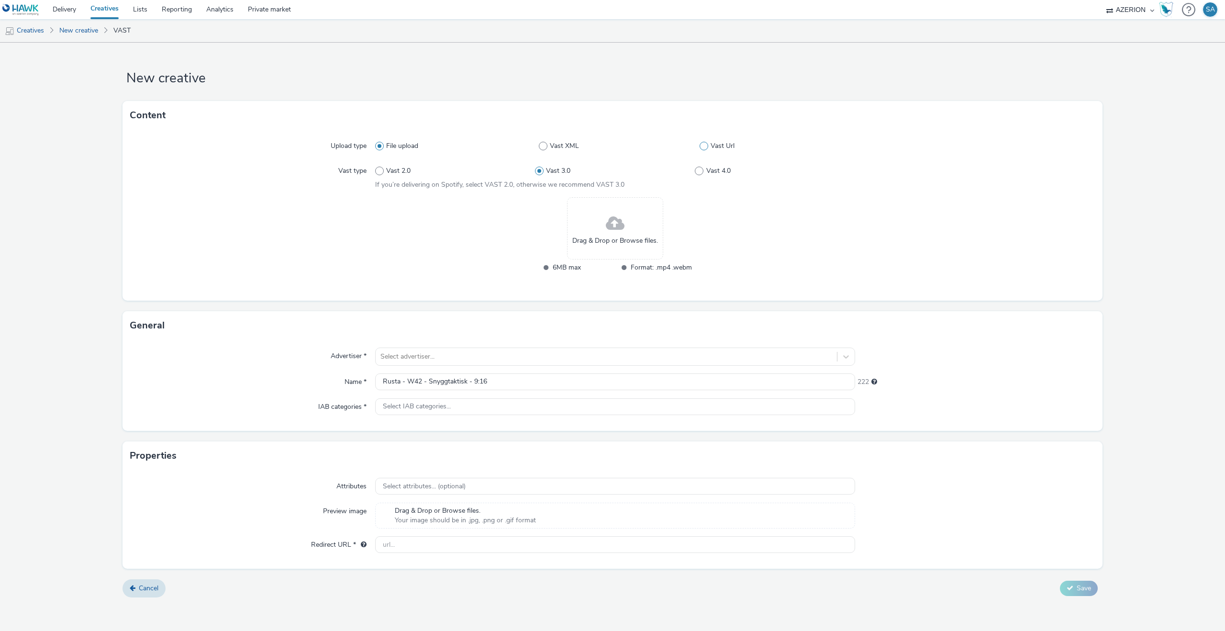
click at [727, 147] on span "Vast Url" at bounding box center [723, 146] width 24 height 10
click at [706, 147] on input "Vast Url" at bounding box center [703, 146] width 6 height 6
radio input "false"
radio input "true"
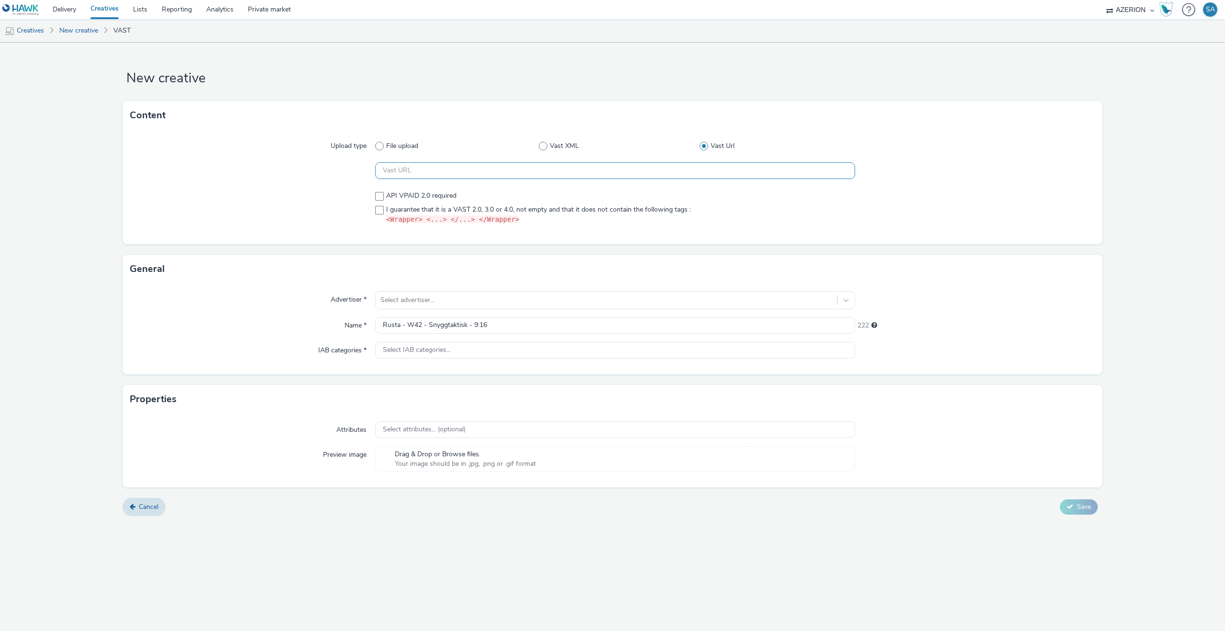
click at [472, 174] on input "text" at bounding box center [615, 170] width 480 height 17
paste input "https://[DOMAIN_NAME]/ddm/pfadx/N2483.4059495AZERIONNO/B33687437.430805021;sz=0…"
type input "https://[DOMAIN_NAME]/ddm/pfadx/N2483.4059495AZERIONNO/B33687437.430805021;sz=0…"
click at [412, 207] on span "I guarantee that it is a VAST 2.0, 3.0 or 4.0, not empty and that it does not c…" at bounding box center [538, 215] width 305 height 20
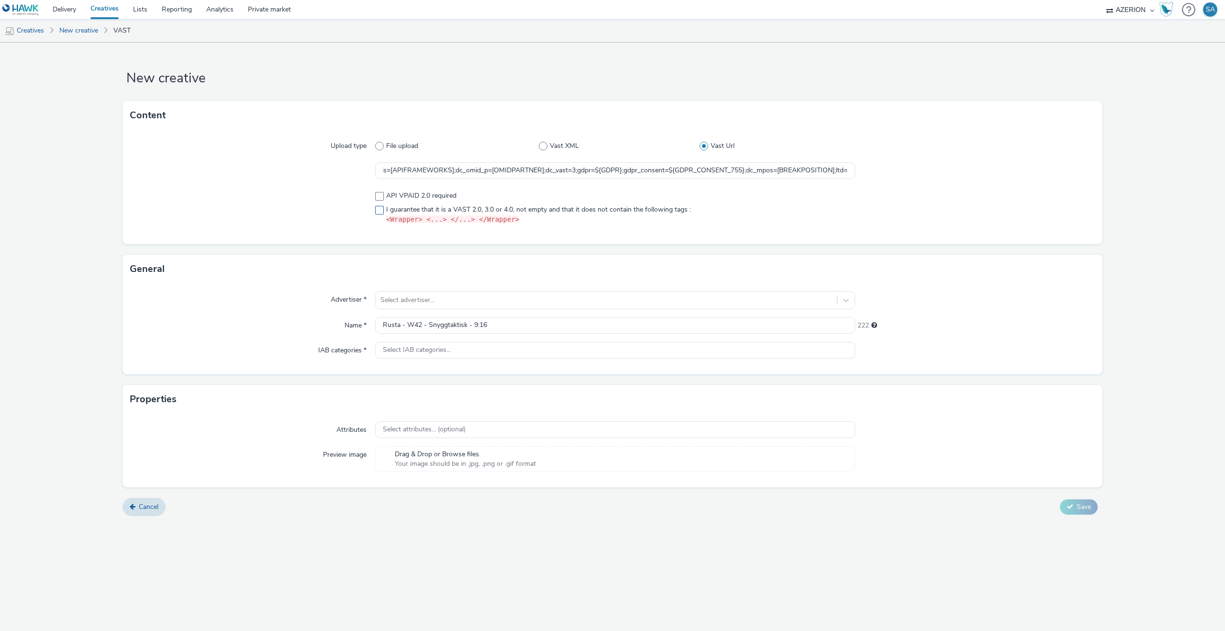
checkbox input "true"
click at [423, 302] on div at bounding box center [607, 299] width 452 height 11
type input "rust"
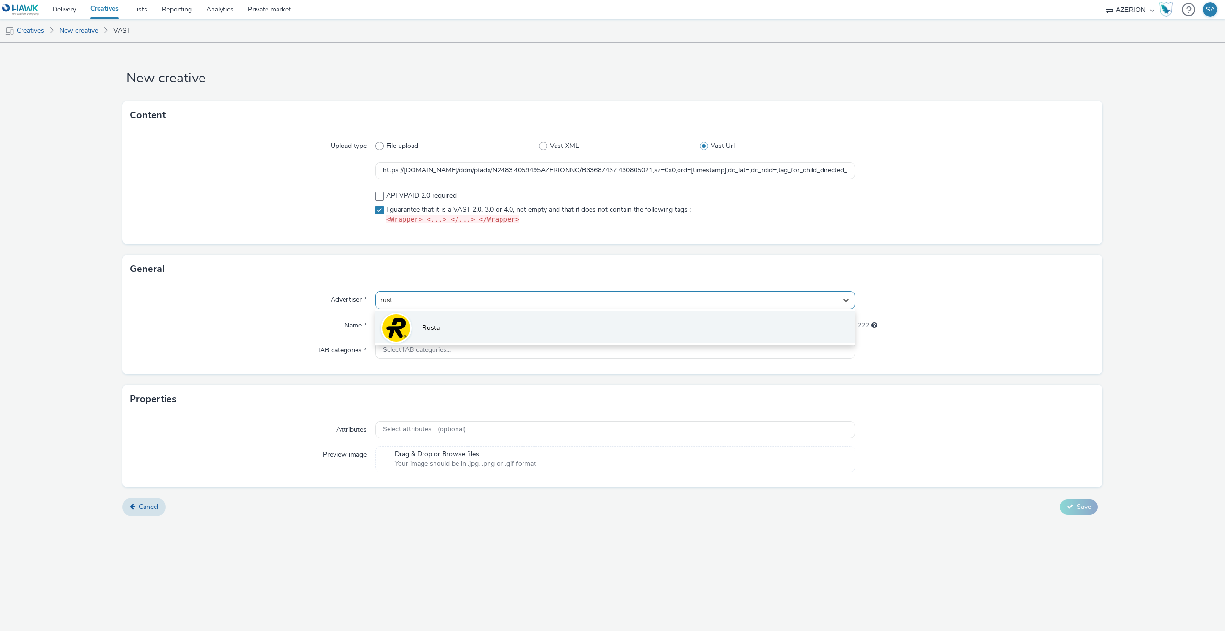
click at [426, 323] on span "Rusta" at bounding box center [431, 328] width 18 height 10
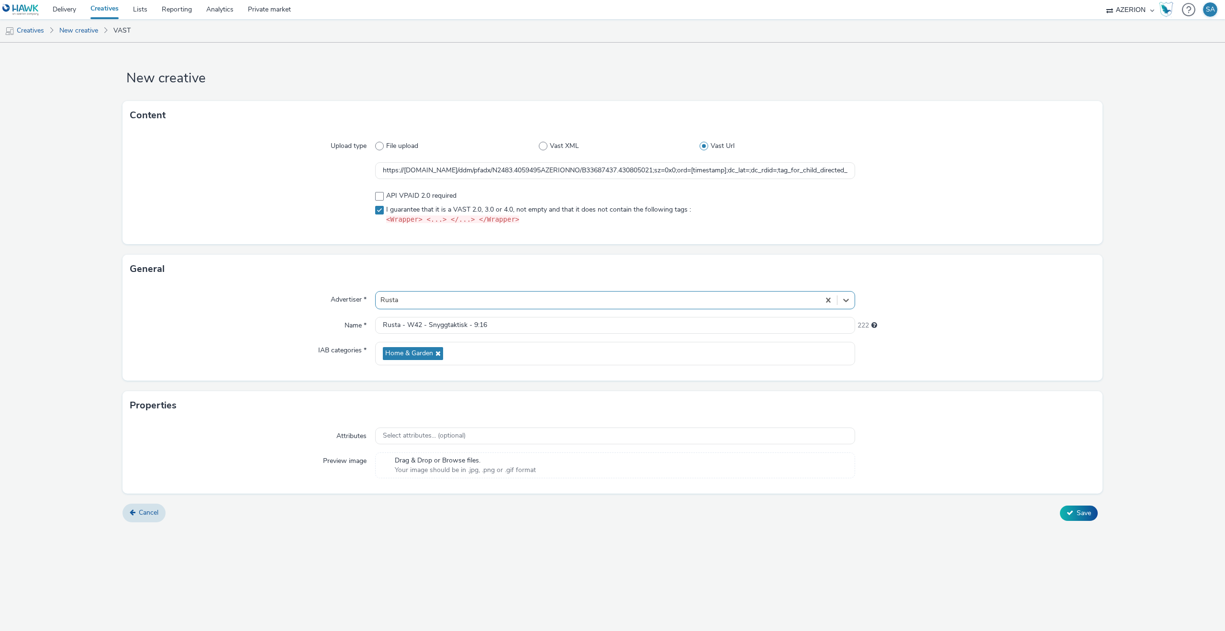
click at [1112, 518] on form "New creative Content Upload type File upload Vast XML Vast Url https://[DOMAIN_…" at bounding box center [612, 286] width 1225 height 487
click at [1075, 518] on button "Save" at bounding box center [1079, 512] width 38 height 15
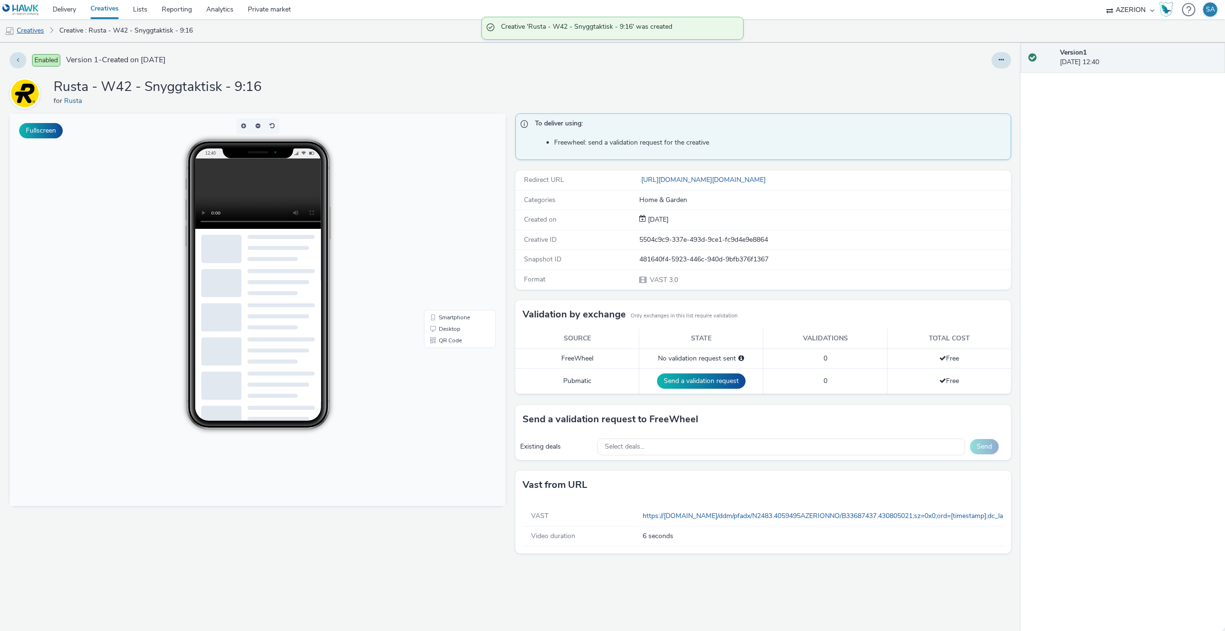
click at [24, 33] on link "Creatives" at bounding box center [24, 30] width 49 height 23
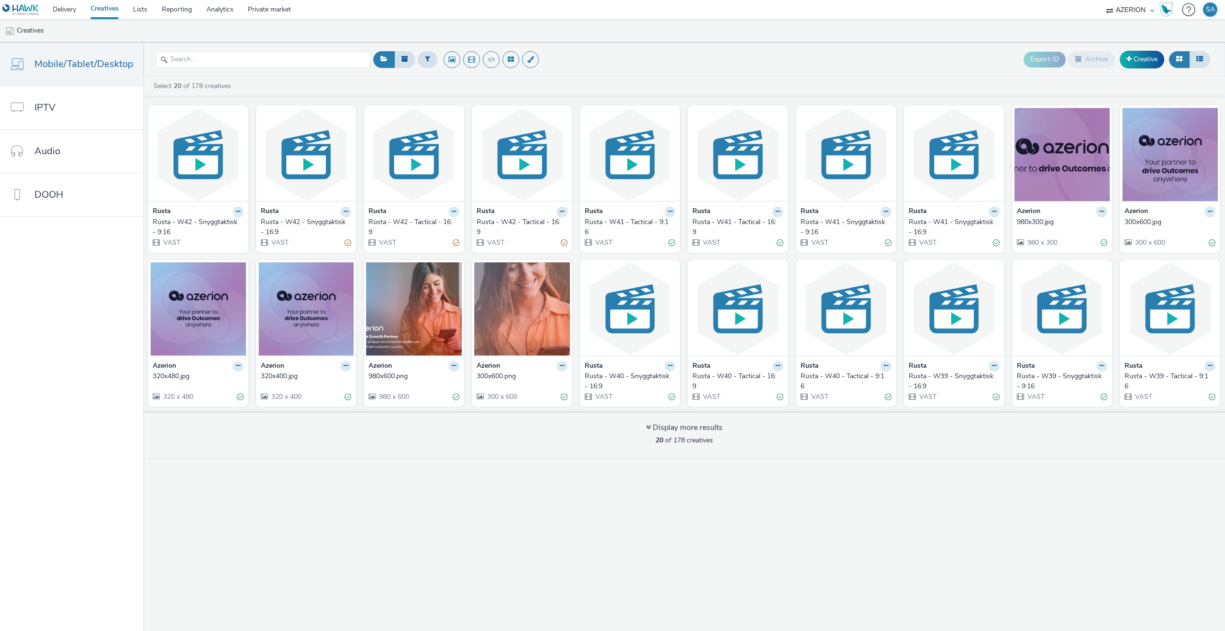
click at [452, 213] on icon at bounding box center [454, 212] width 4 height 6
click at [429, 228] on link "Edit" at bounding box center [424, 228] width 72 height 19
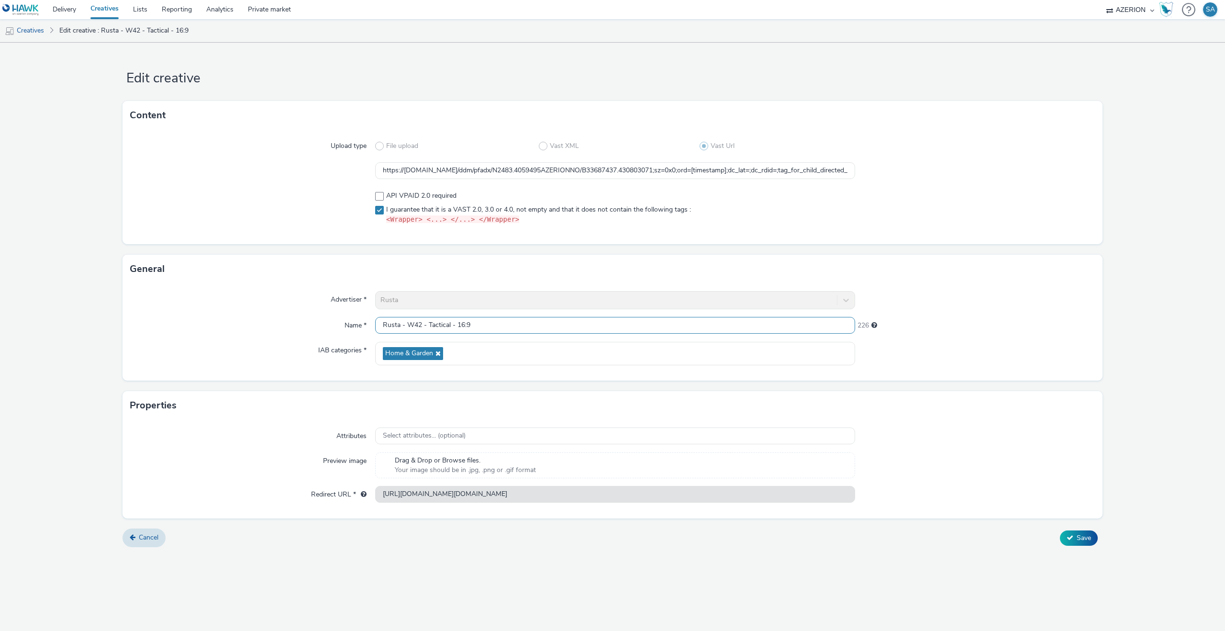
click at [507, 328] on input "Rusta - W42 - Tactical - 16:9" at bounding box center [615, 325] width 480 height 17
type input "Rusta - W42 - Tactical - 9:16"
click at [1074, 540] on button "Save" at bounding box center [1079, 537] width 38 height 15
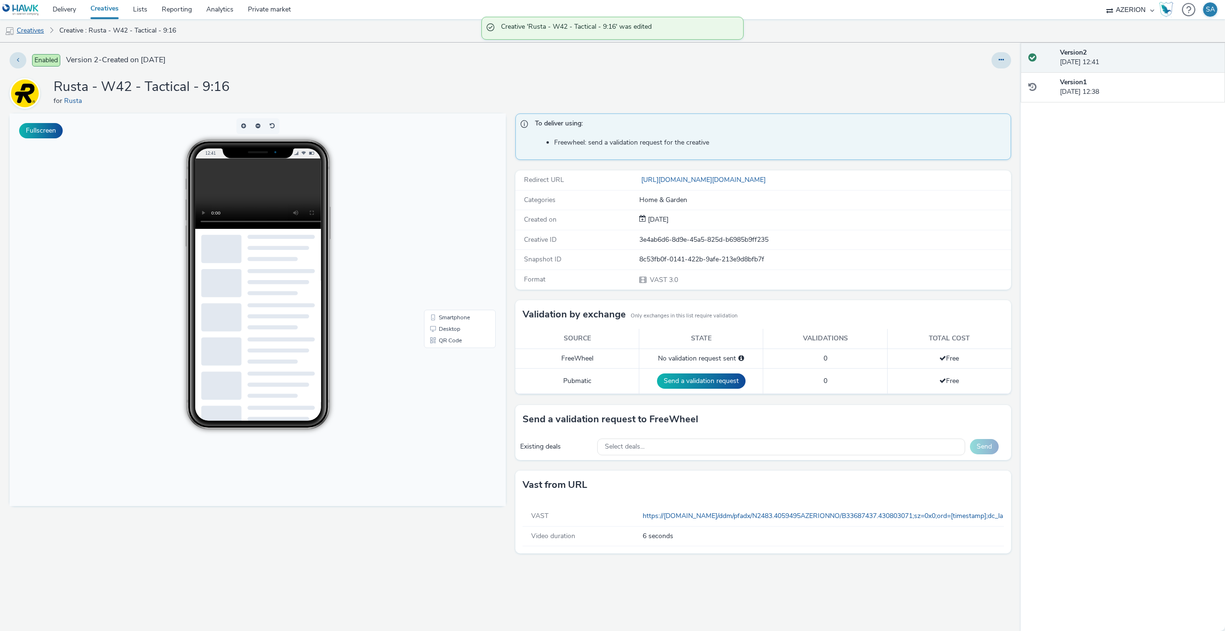
click at [37, 36] on link "Creatives" at bounding box center [24, 30] width 49 height 23
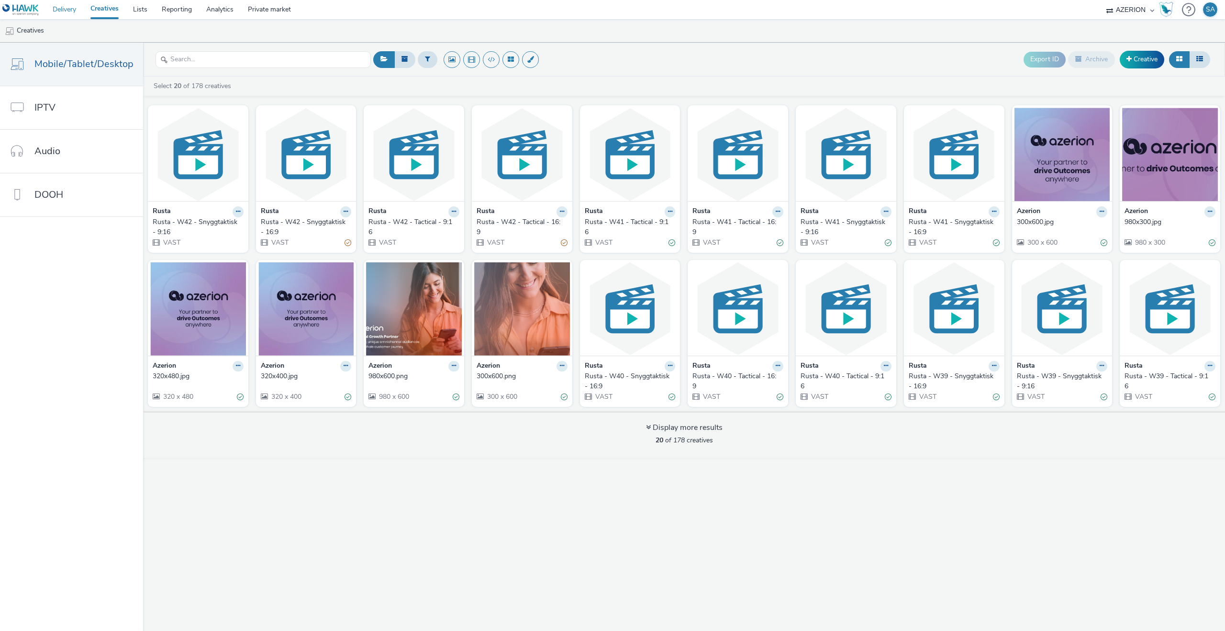
click at [63, 4] on link "Delivery" at bounding box center [64, 9] width 38 height 19
